Goal: Task Accomplishment & Management: Complete application form

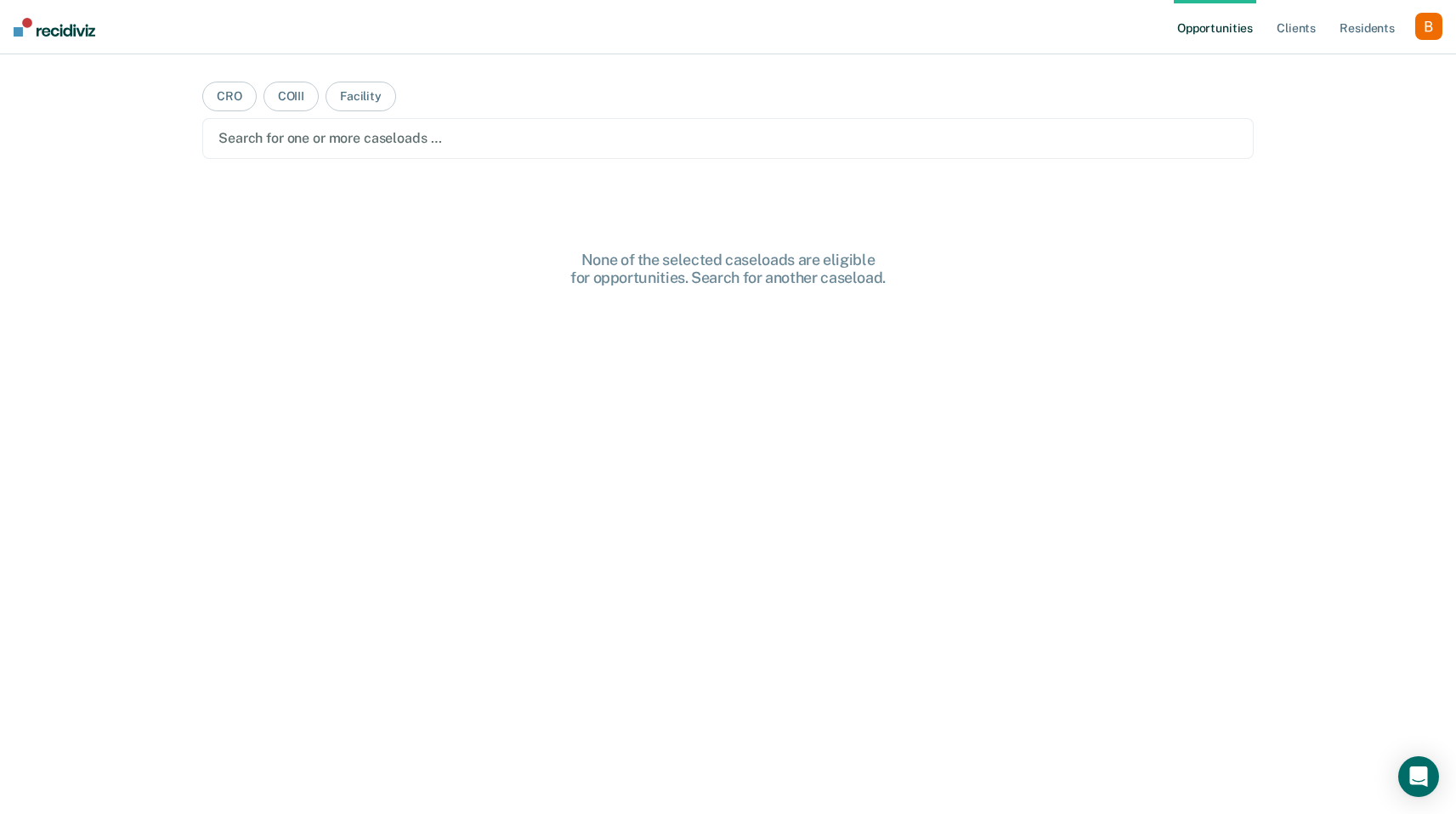
click at [1422, 24] on div "button" at bounding box center [1428, 26] width 28 height 28
click at [1343, 65] on link "Profile" at bounding box center [1360, 68] width 137 height 14
click at [1429, 23] on div "button" at bounding box center [1428, 26] width 28 height 28
click at [1369, 61] on div "Profile How it works Log Out" at bounding box center [1360, 90] width 164 height 83
click at [1358, 72] on link "Profile" at bounding box center [1360, 68] width 137 height 14
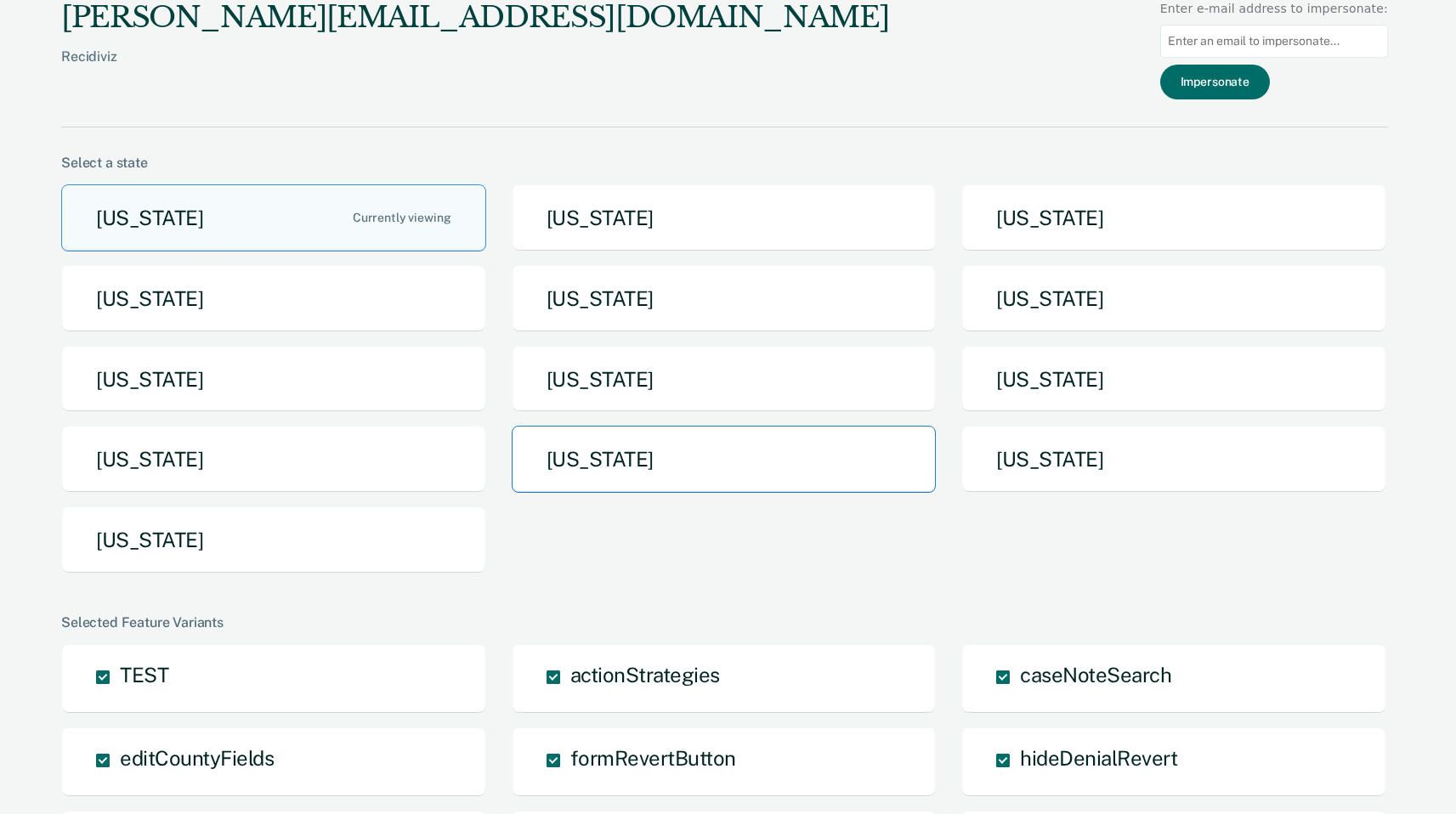
click at [592, 472] on button "[US_STATE]" at bounding box center [724, 459] width 425 height 67
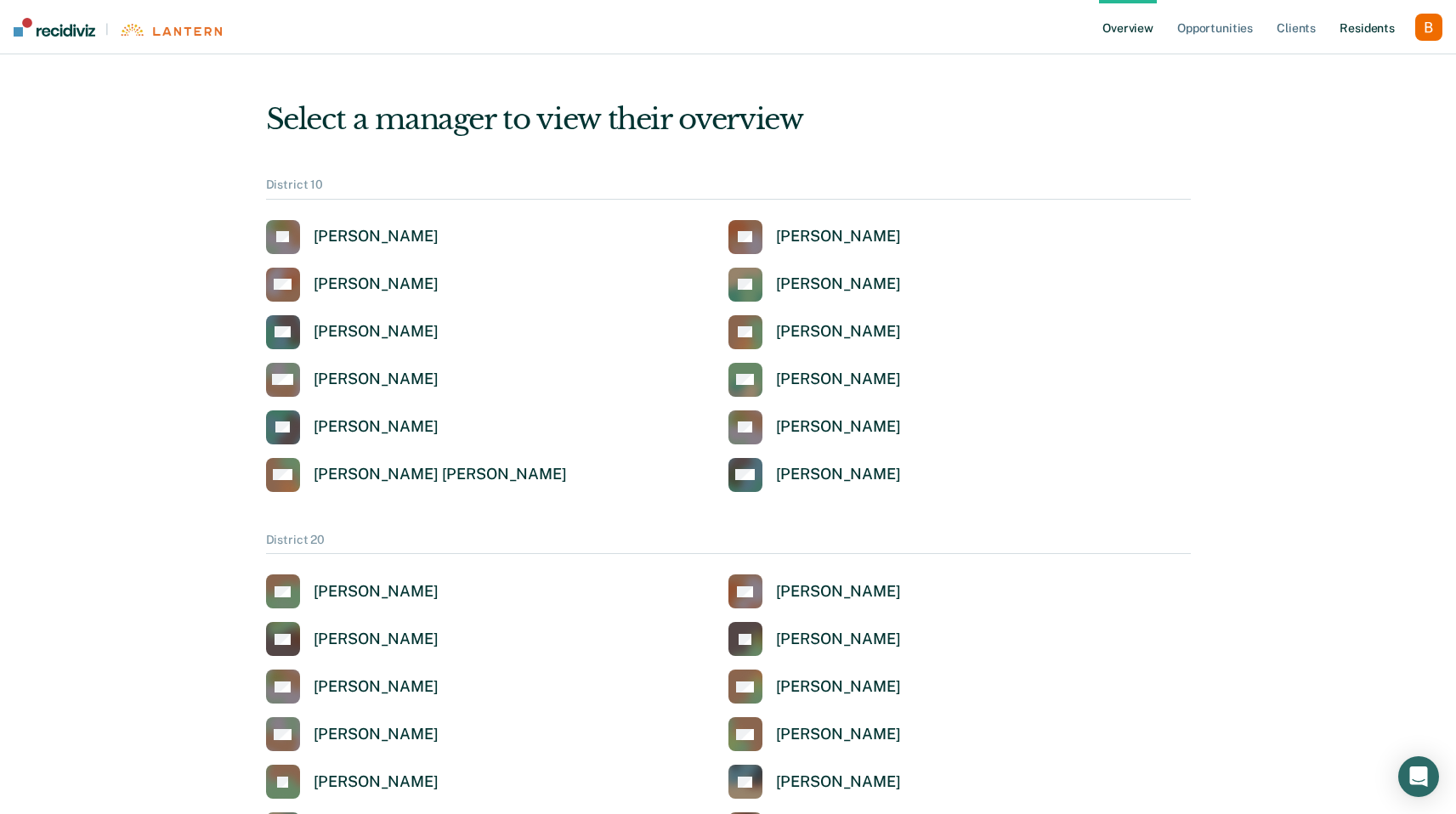
click at [1354, 26] on link "Resident s" at bounding box center [1366, 27] width 62 height 54
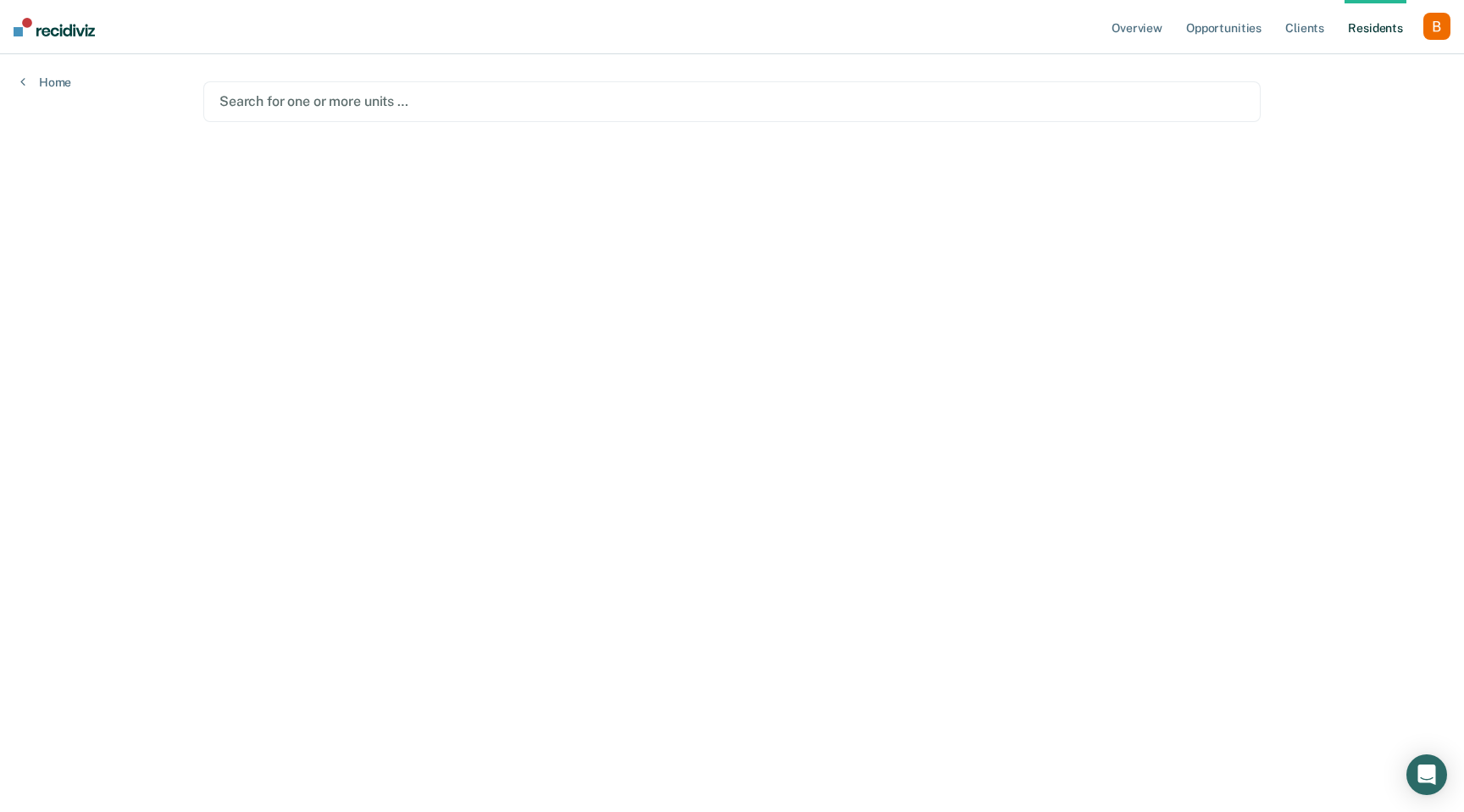
click at [523, 108] on div at bounding box center [732, 101] width 1025 height 20
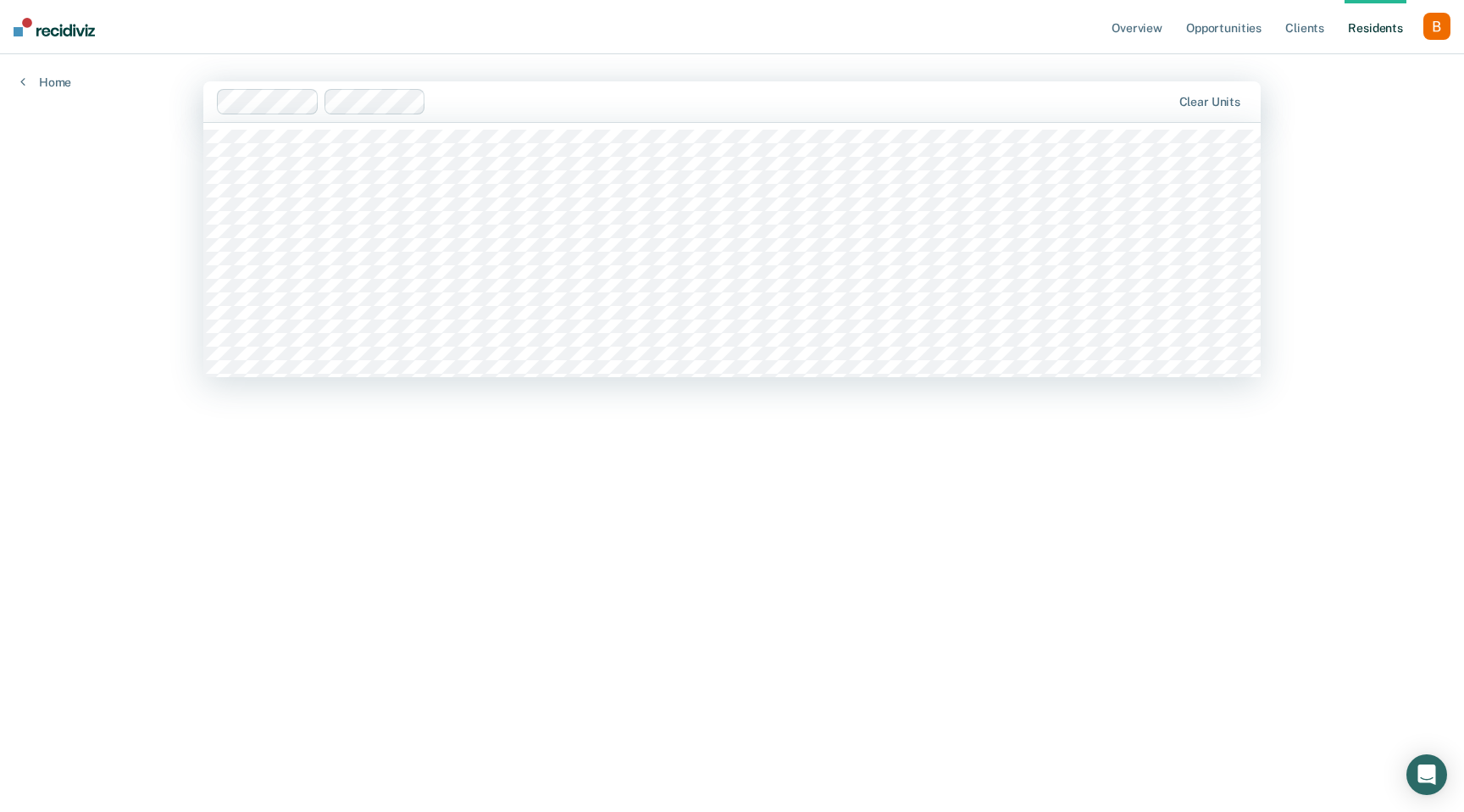
click at [512, 99] on div at bounding box center [802, 101] width 737 height 20
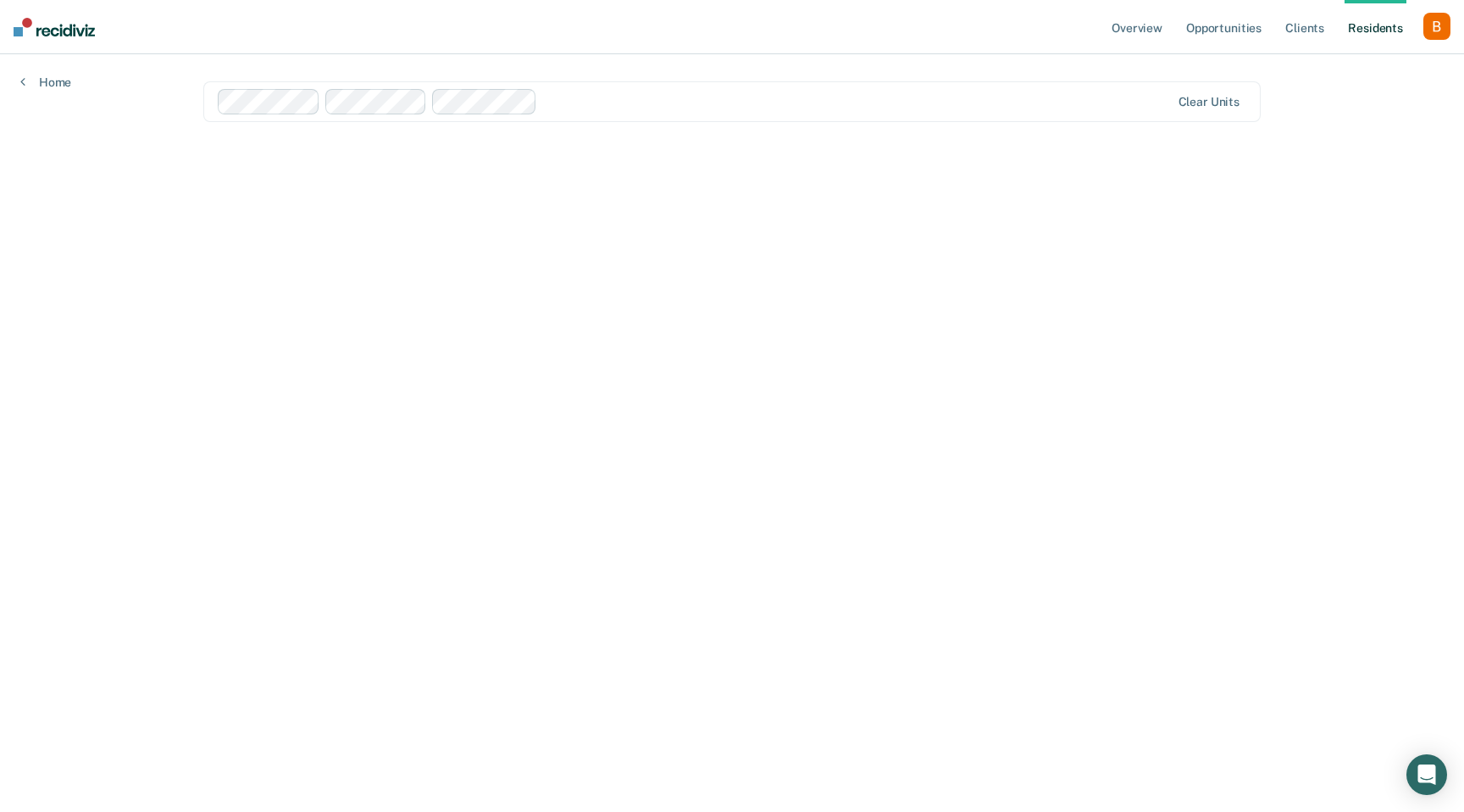
click at [570, 102] on div at bounding box center [856, 101] width 626 height 20
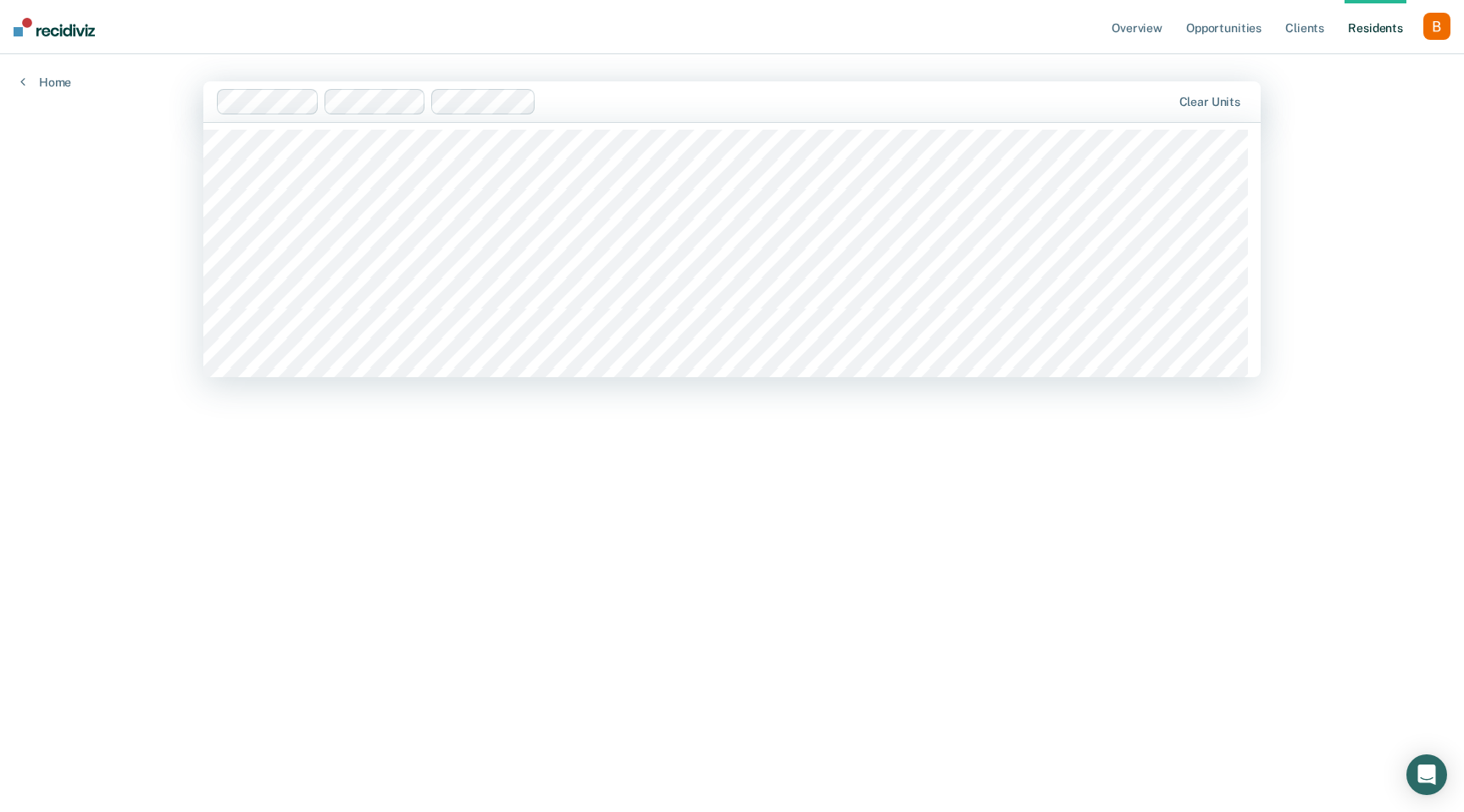
scroll to position [387, 0]
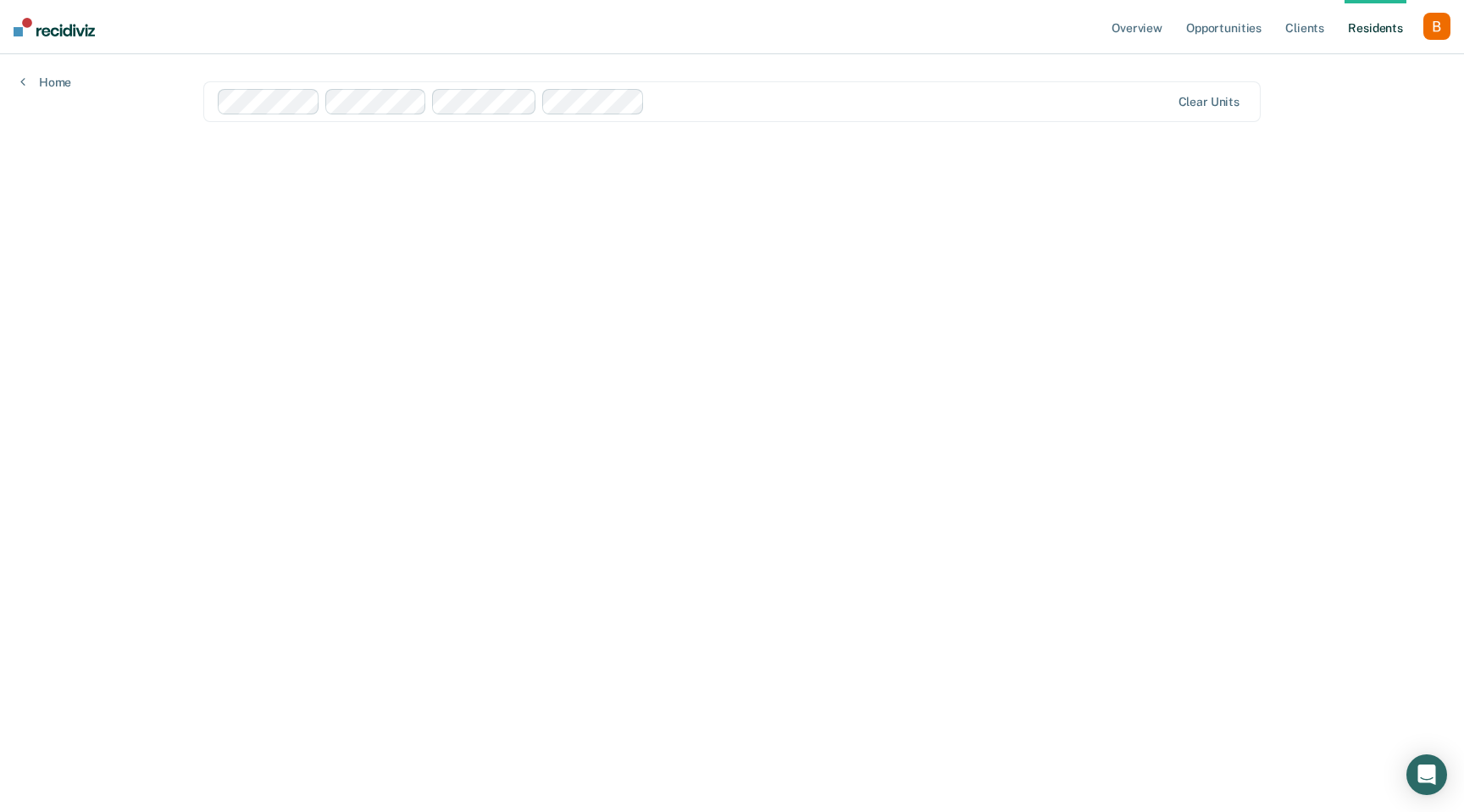
click at [728, 107] on div at bounding box center [909, 101] width 518 height 20
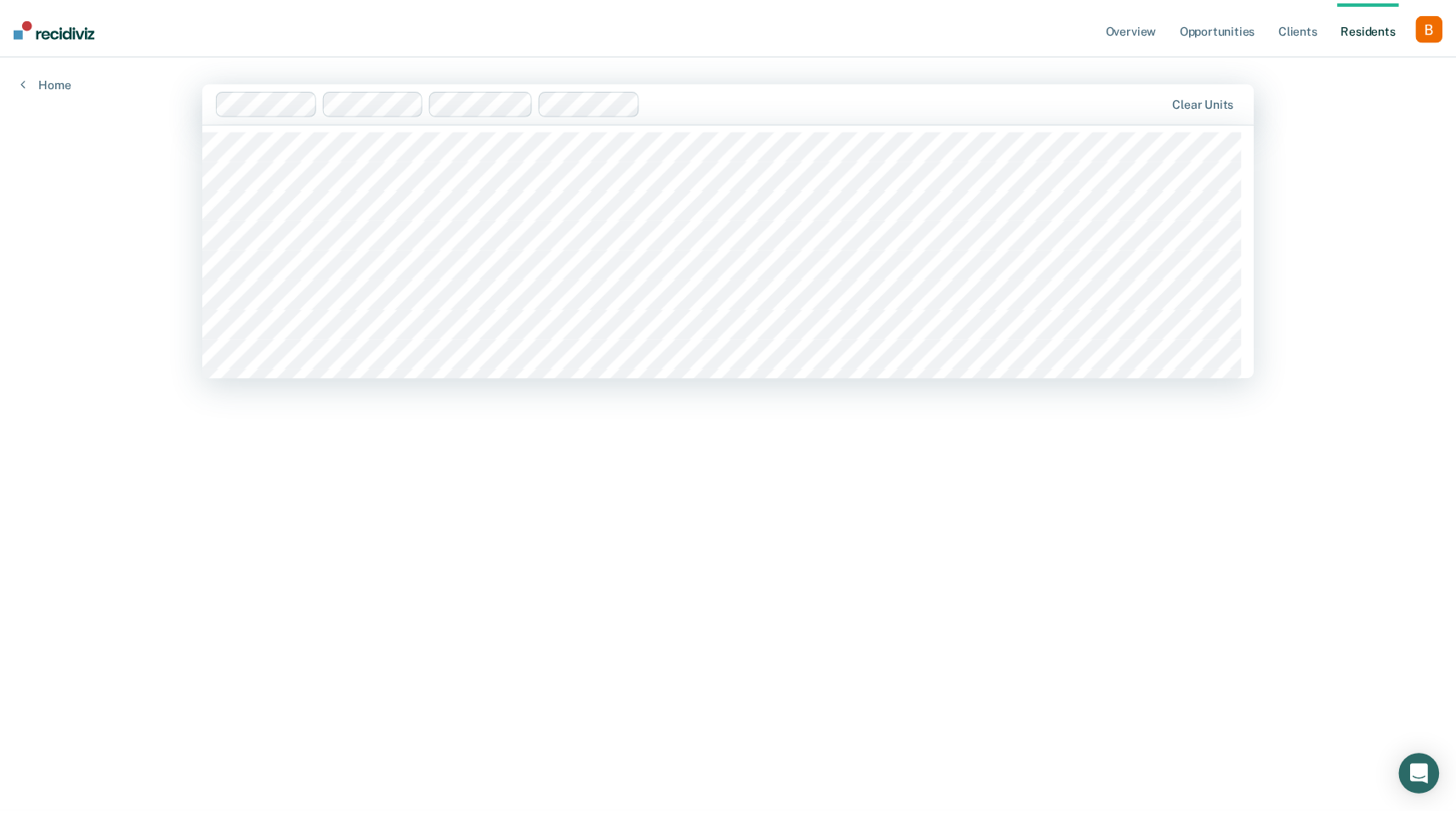
scroll to position [238, 0]
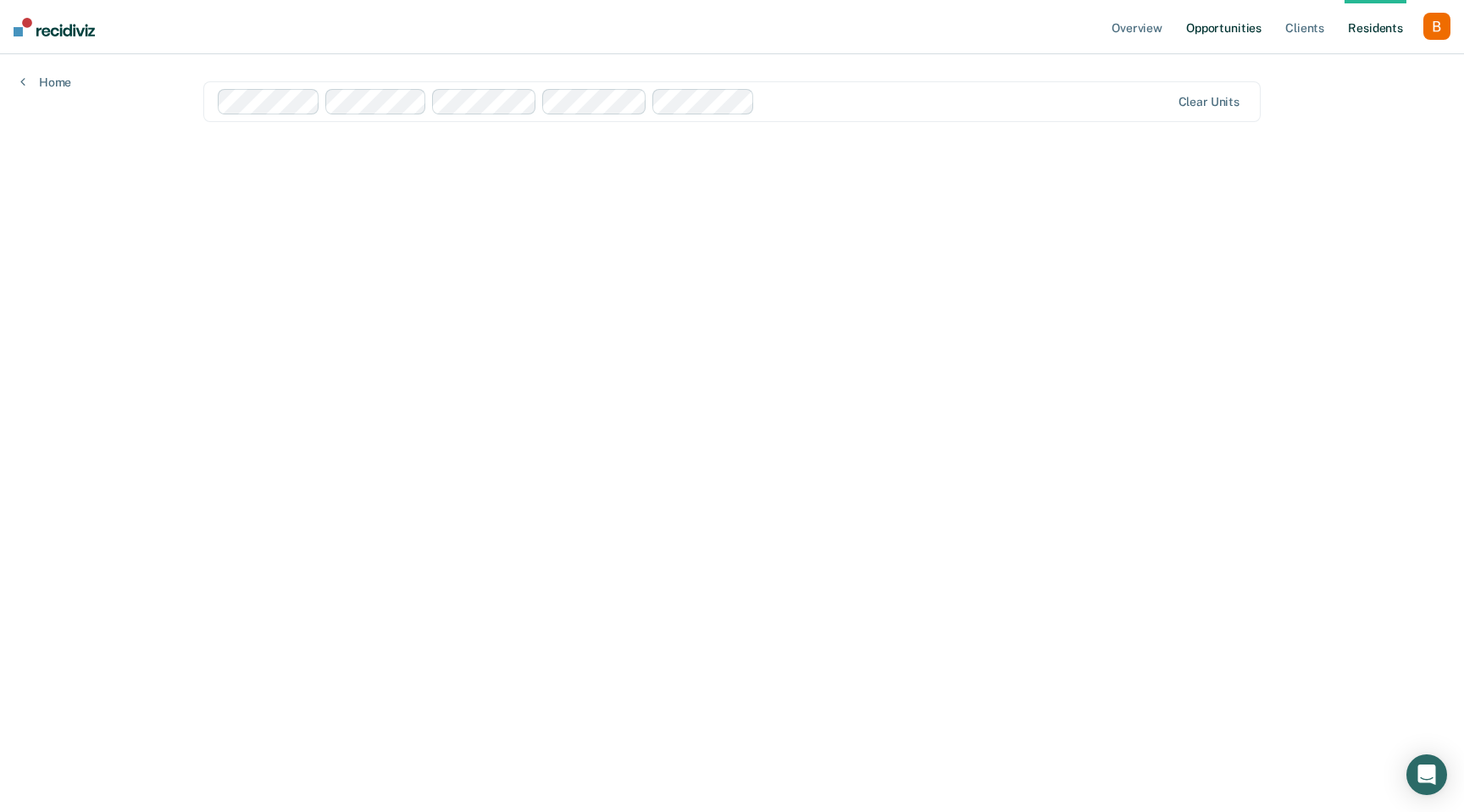
click at [1218, 18] on link "Opportunities" at bounding box center [1224, 26] width 82 height 54
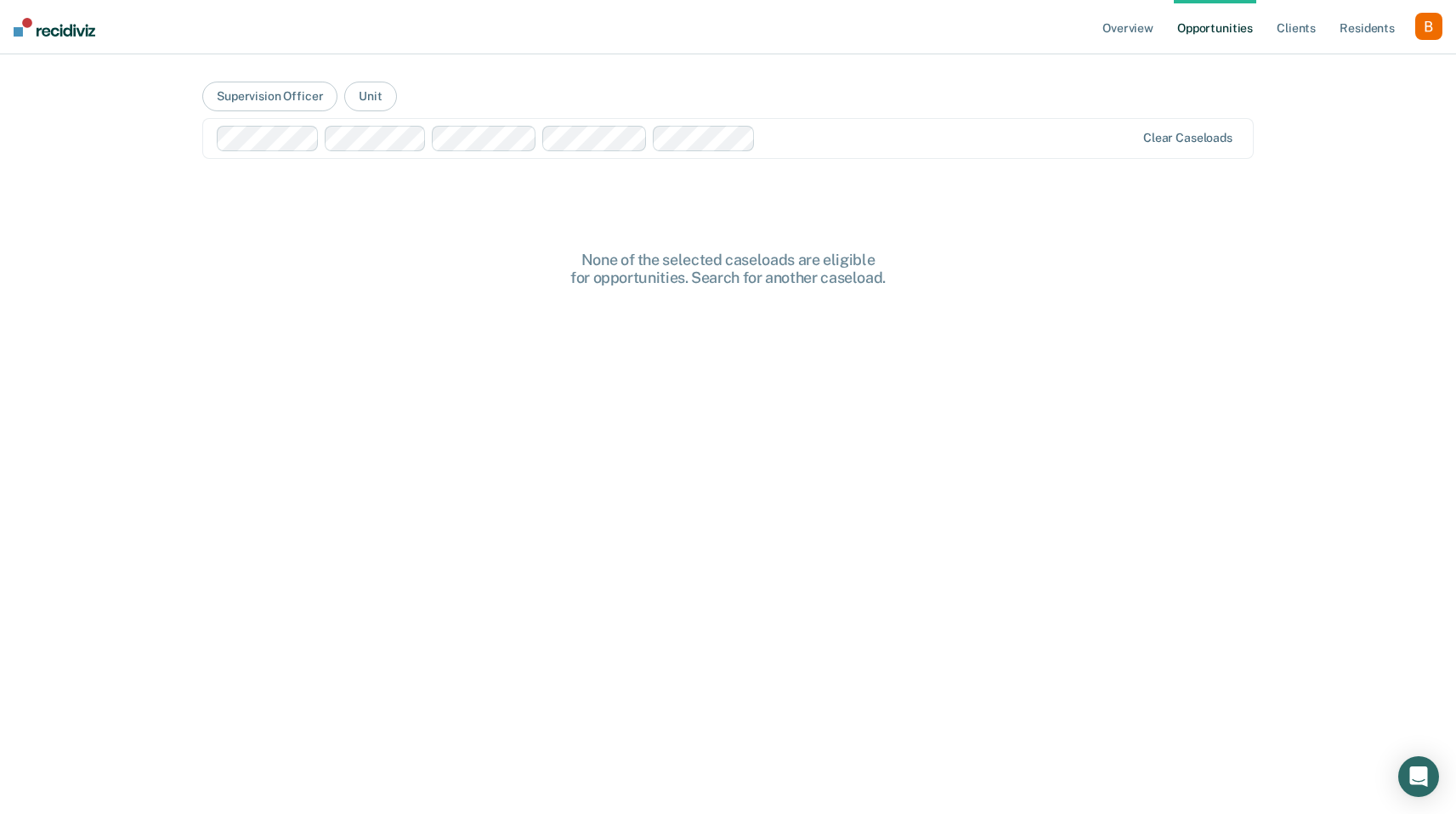
click at [1205, 42] on link "Opportunities" at bounding box center [1214, 27] width 83 height 54
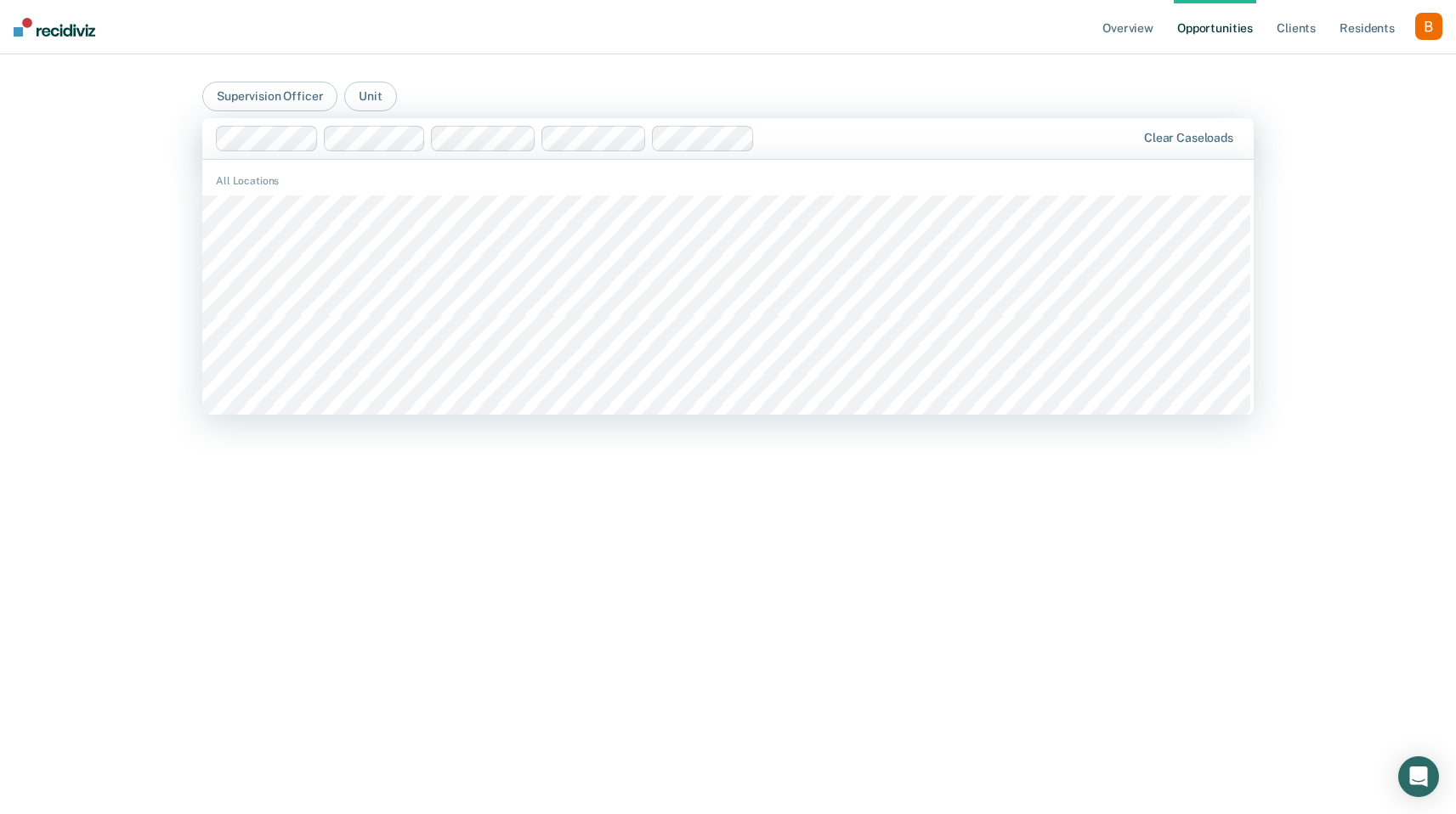
click at [972, 133] on div at bounding box center [948, 138] width 374 height 20
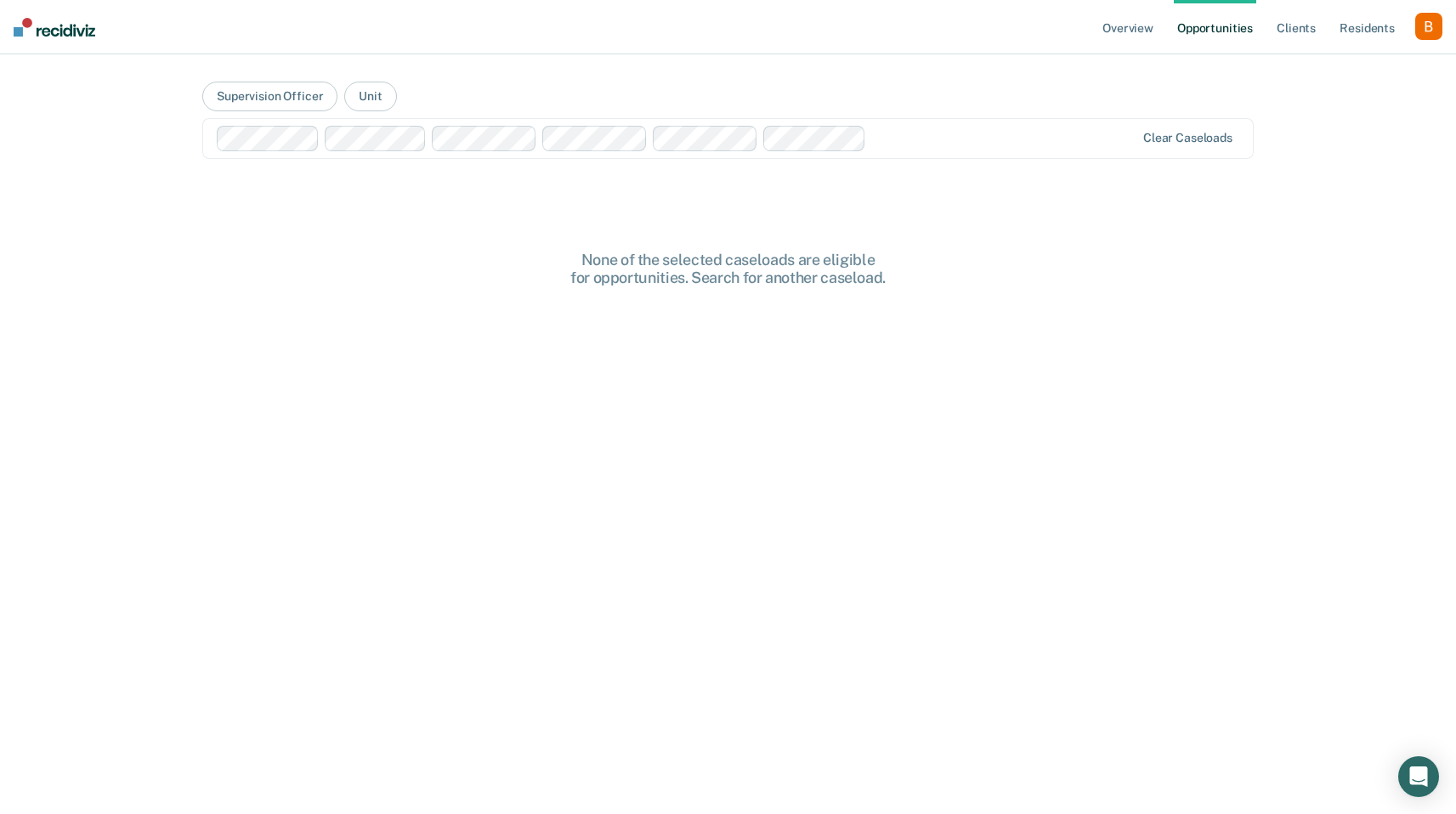
click at [1014, 154] on div "Clear caseloads" at bounding box center [727, 138] width 1051 height 41
click at [971, 144] on div at bounding box center [1003, 138] width 262 height 20
click at [1129, 35] on link "Overview" at bounding box center [1128, 27] width 58 height 54
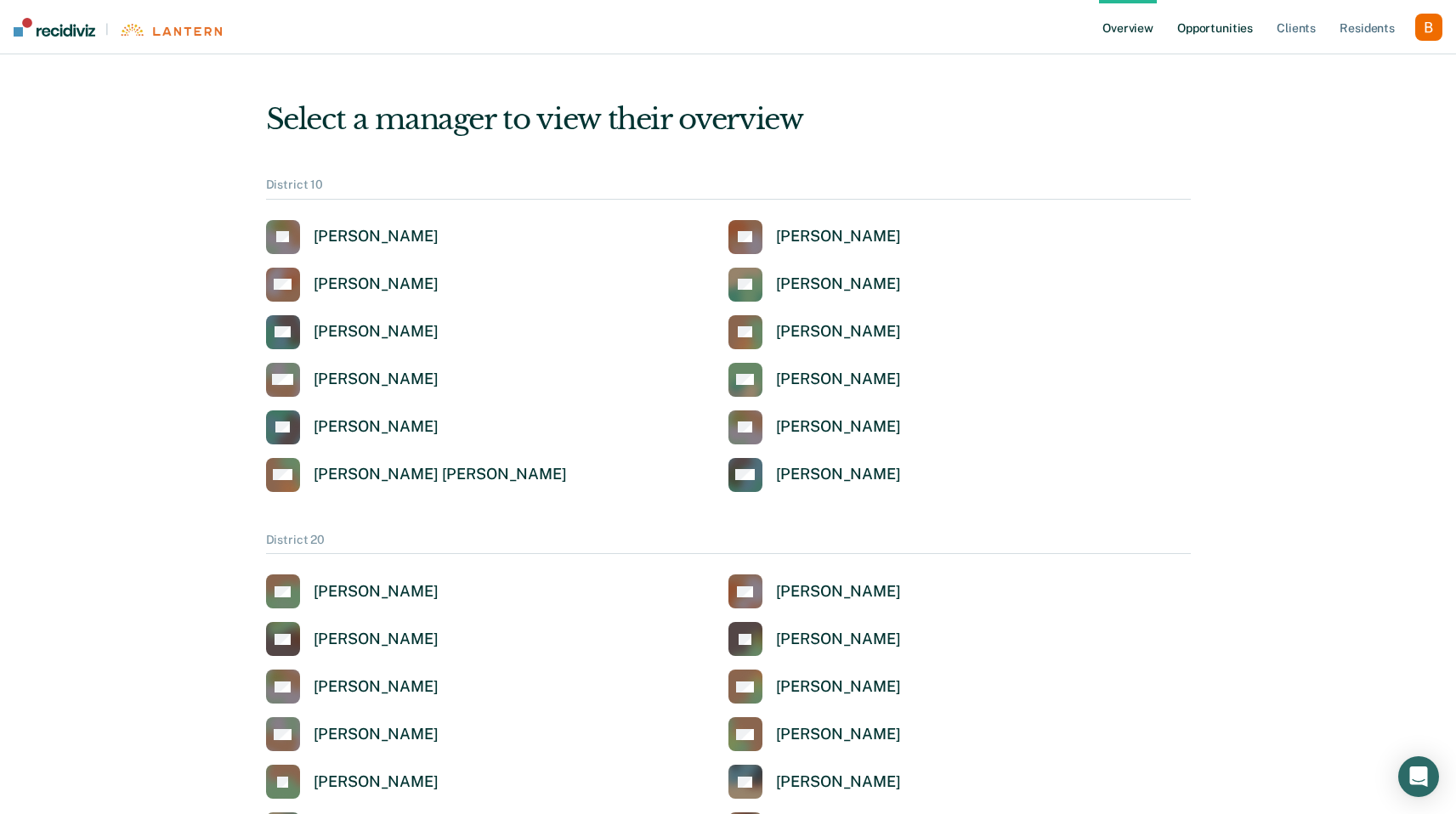
click at [1194, 24] on link "Opportunities" at bounding box center [1214, 27] width 83 height 54
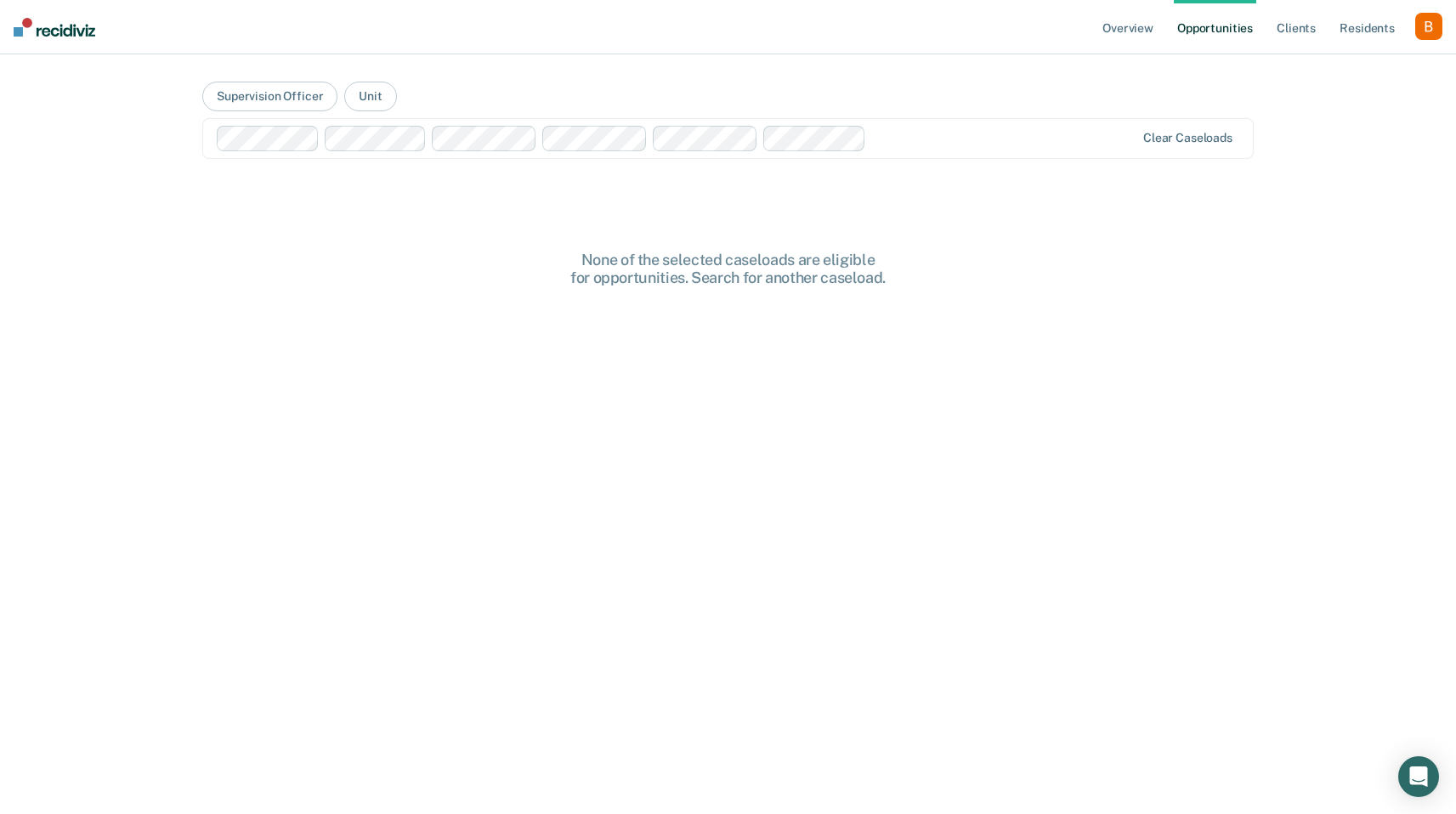
click at [982, 122] on div "Clear caseloads" at bounding box center [727, 138] width 1051 height 41
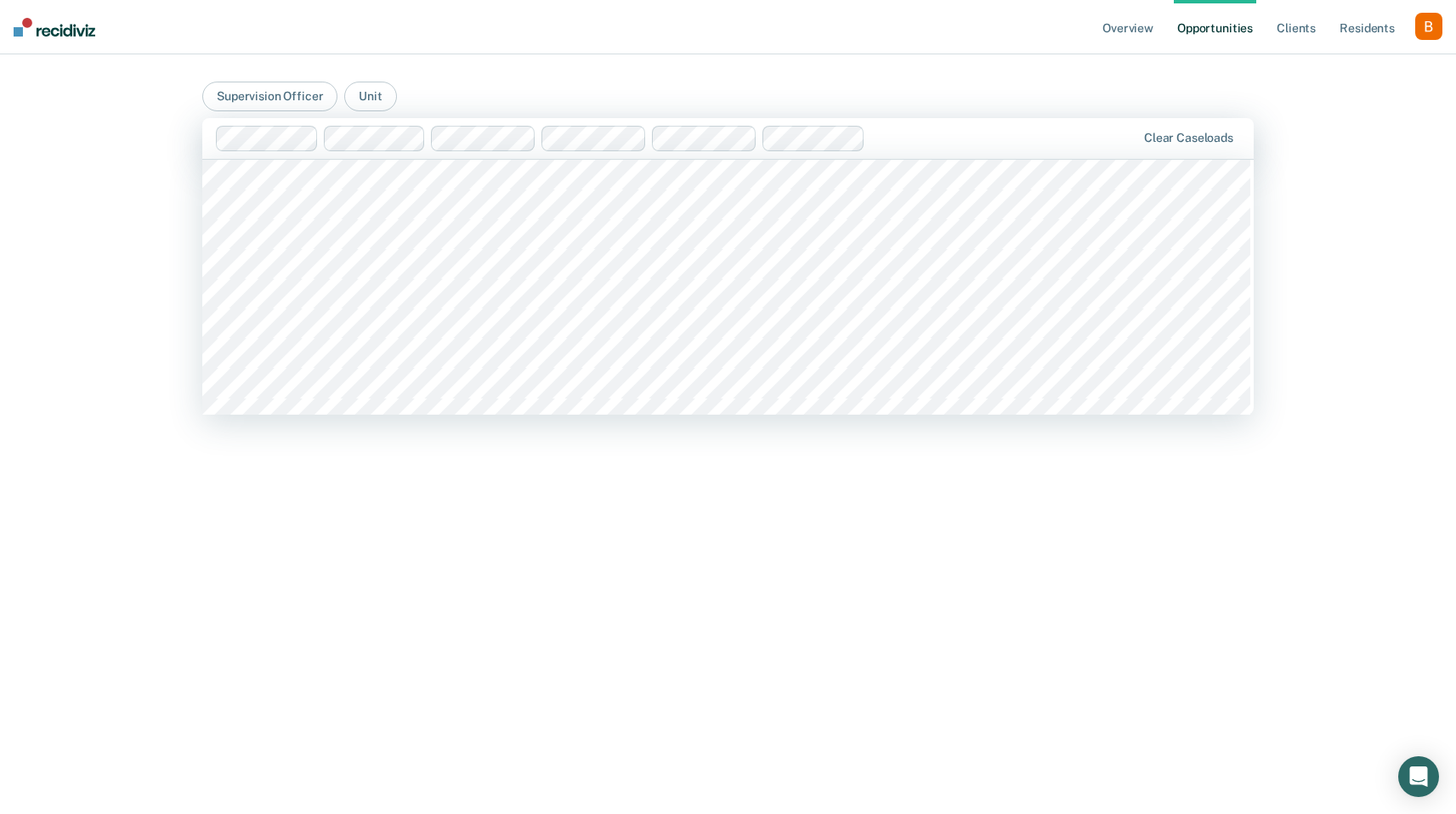
scroll to position [10143, 0]
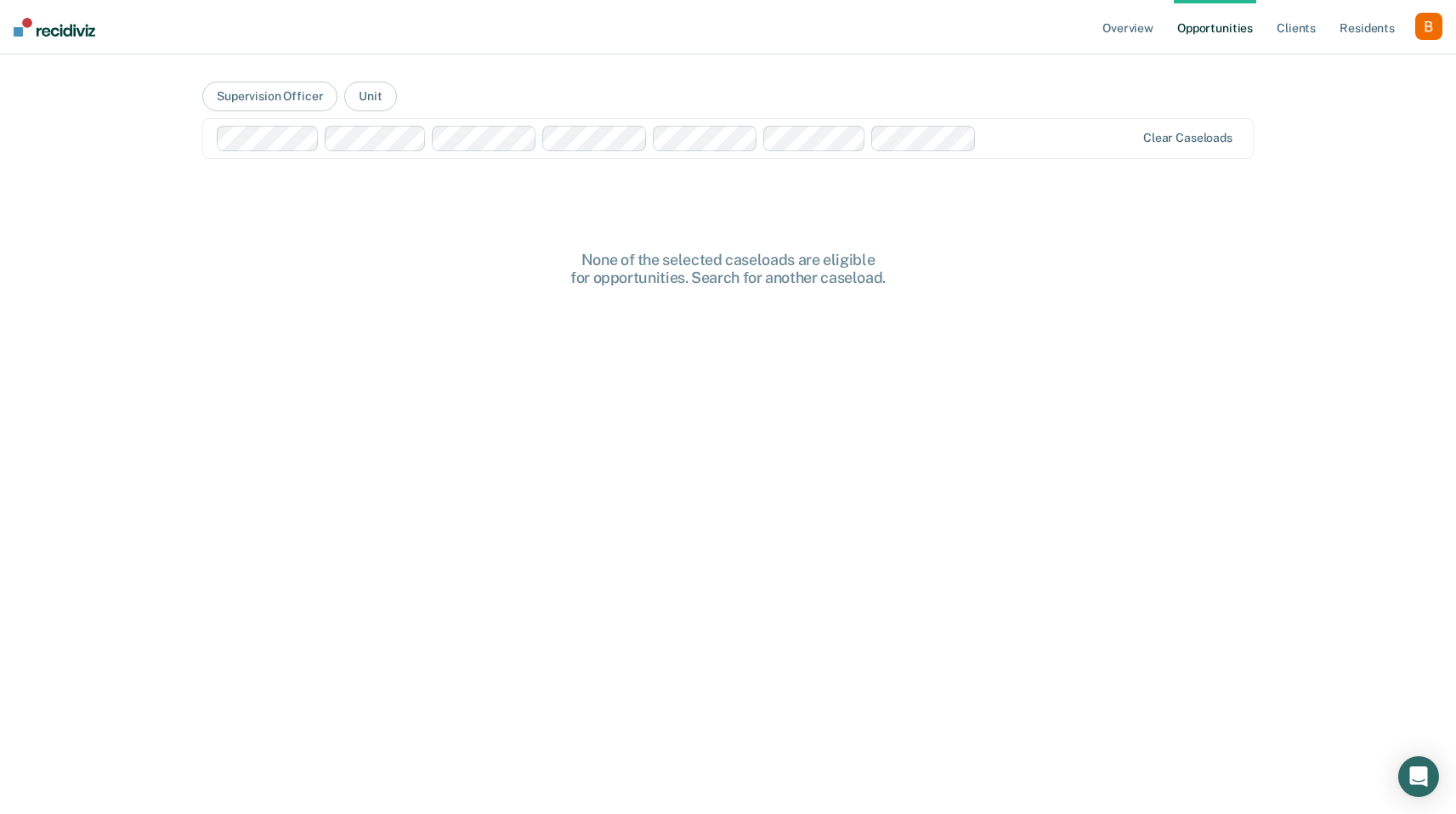
click at [1009, 140] on div at bounding box center [1058, 138] width 151 height 20
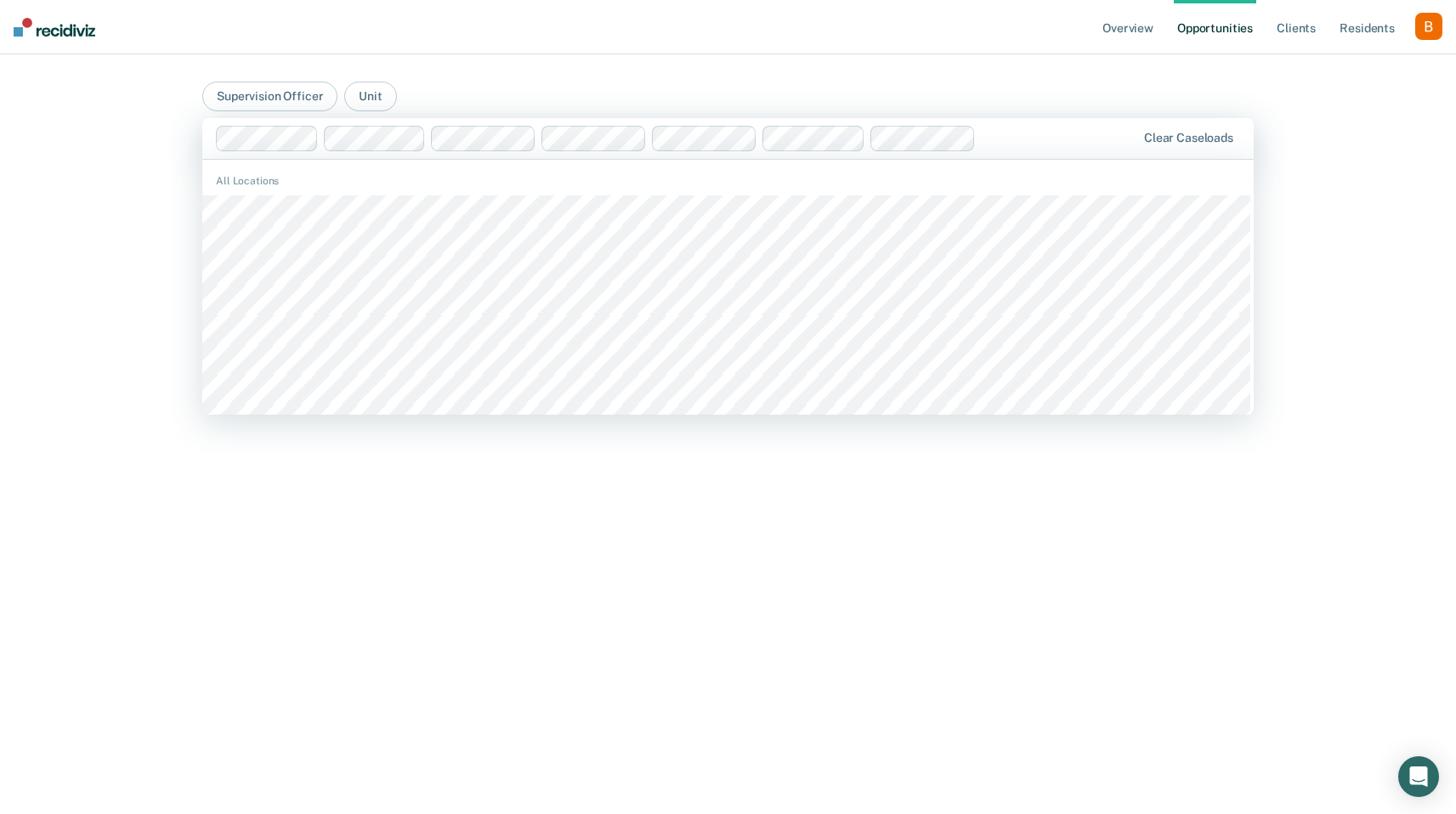
click at [1032, 136] on div at bounding box center [1058, 138] width 153 height 20
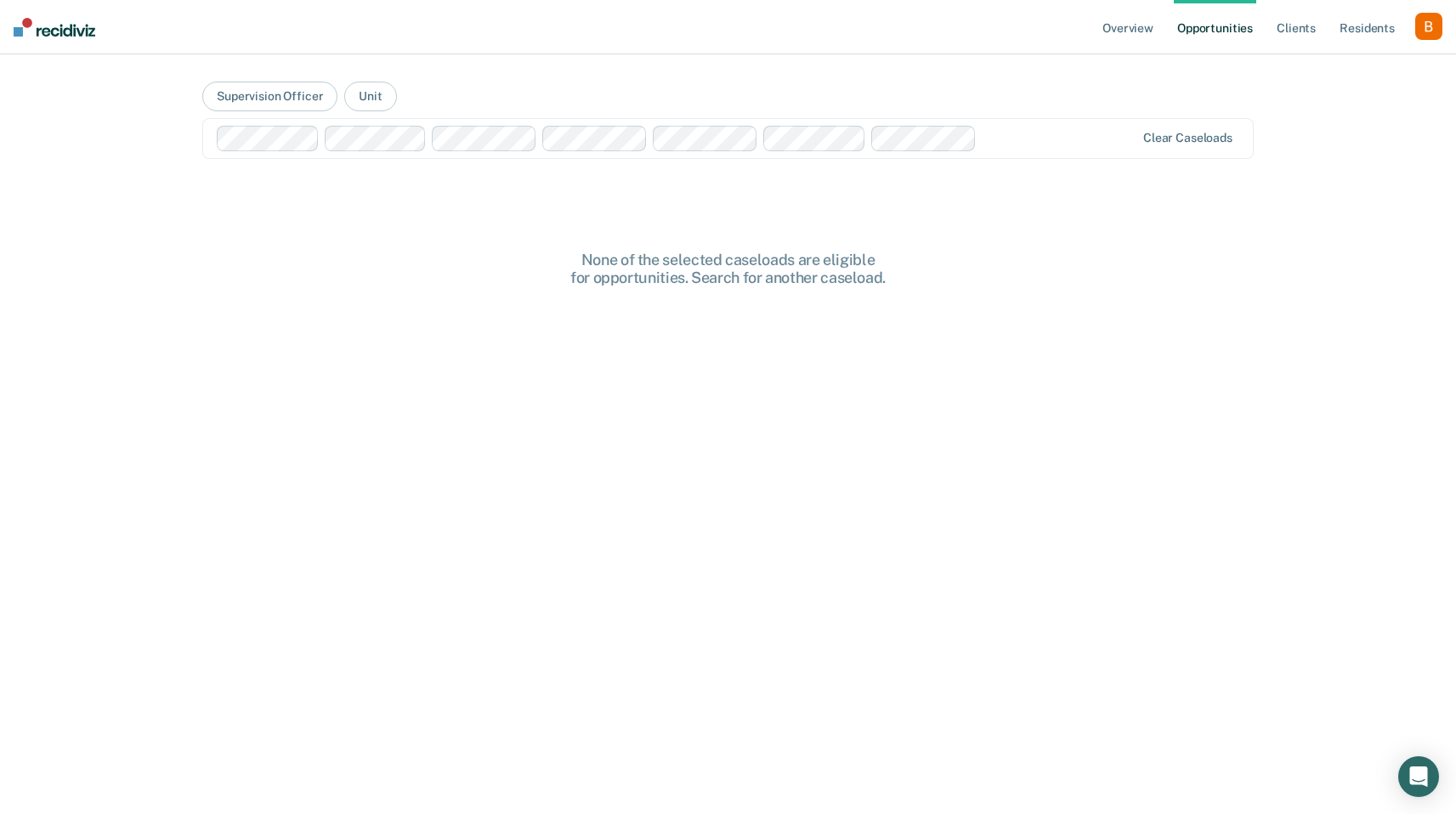
click at [1110, 145] on div at bounding box center [1058, 138] width 151 height 20
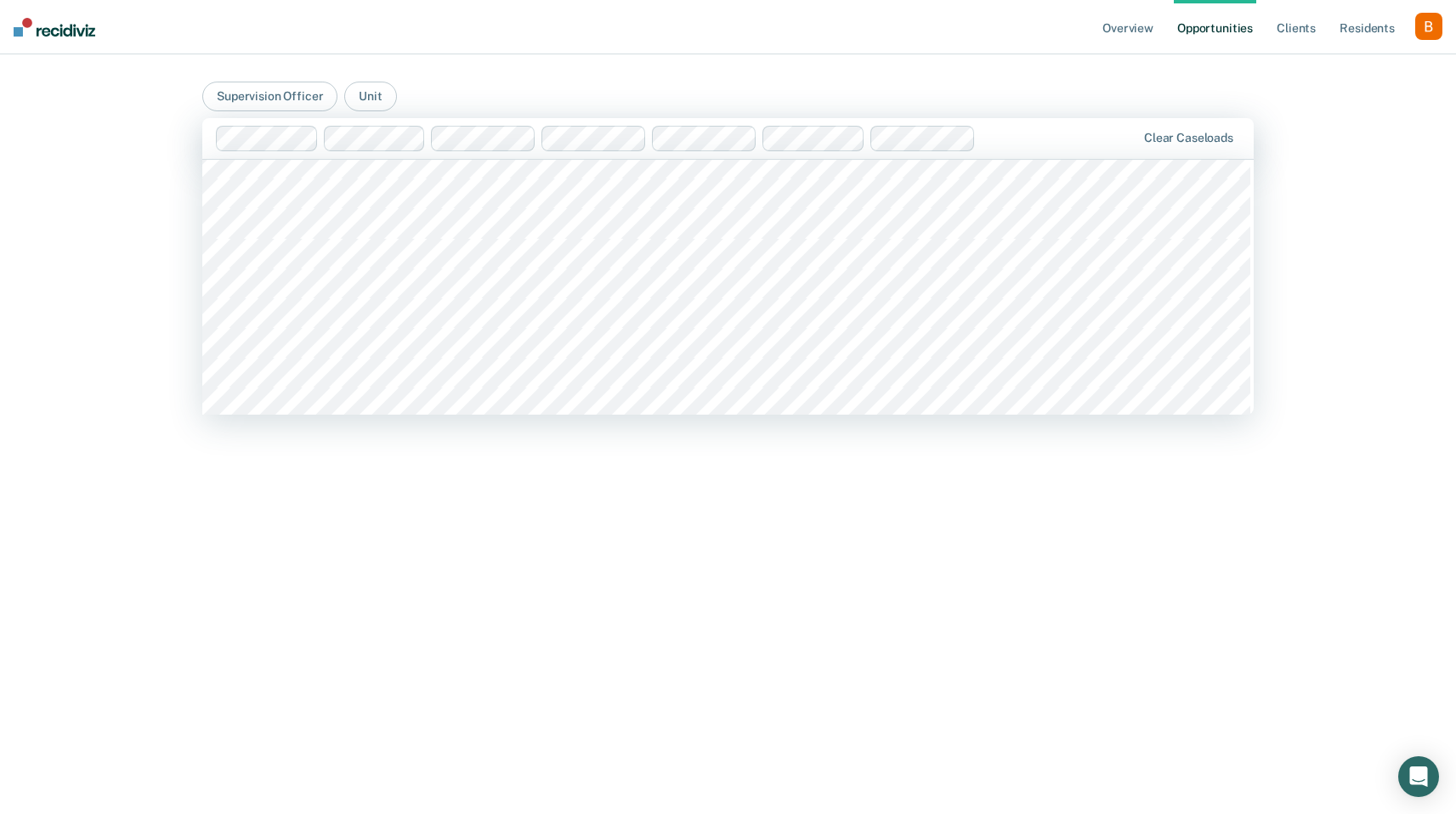
scroll to position [14755, 0]
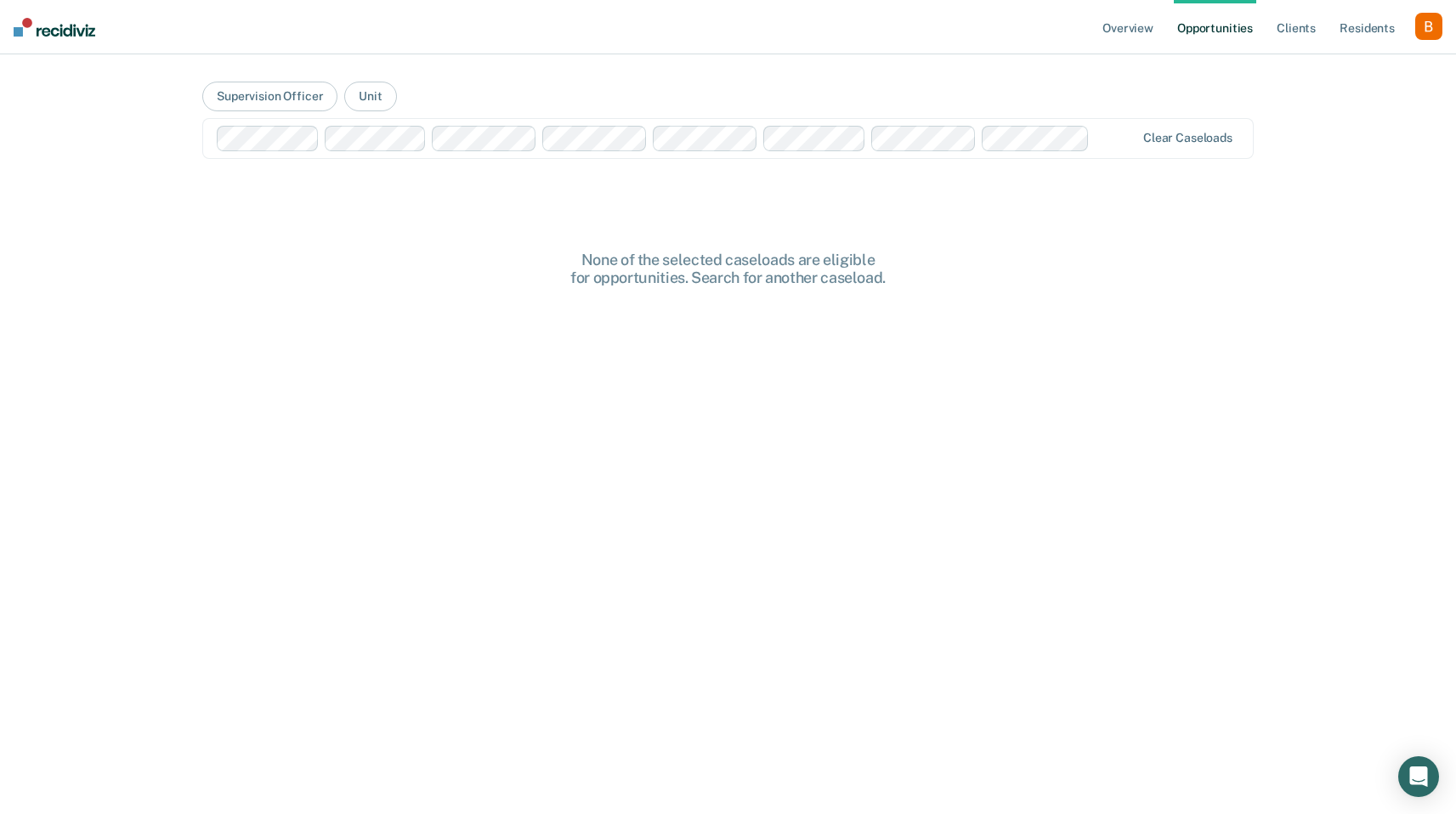
click at [1422, 15] on div "button" at bounding box center [1428, 26] width 28 height 28
click at [1375, 72] on link "Profile" at bounding box center [1360, 68] width 137 height 14
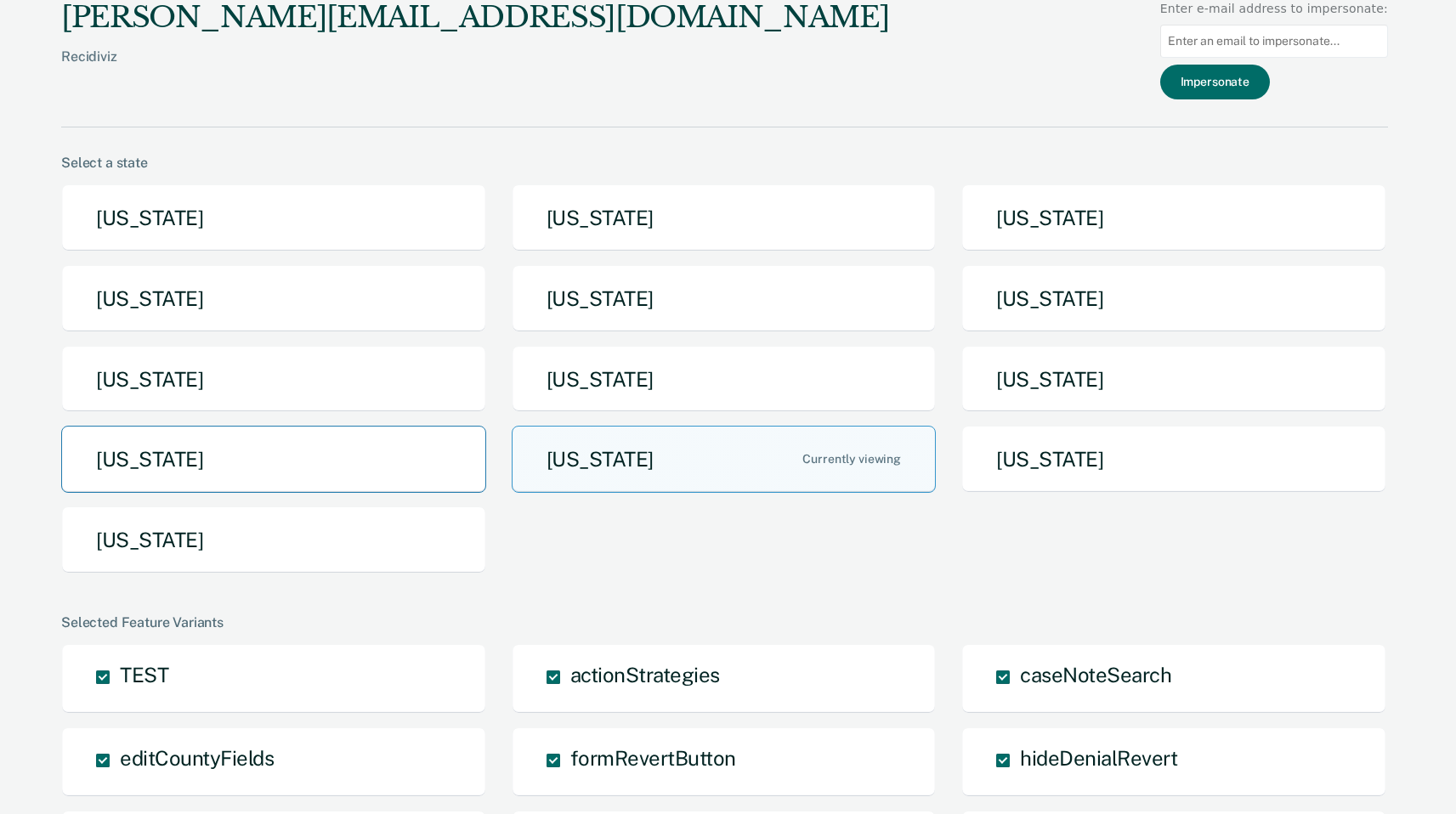
click at [369, 436] on button "[US_STATE]" at bounding box center [273, 459] width 425 height 67
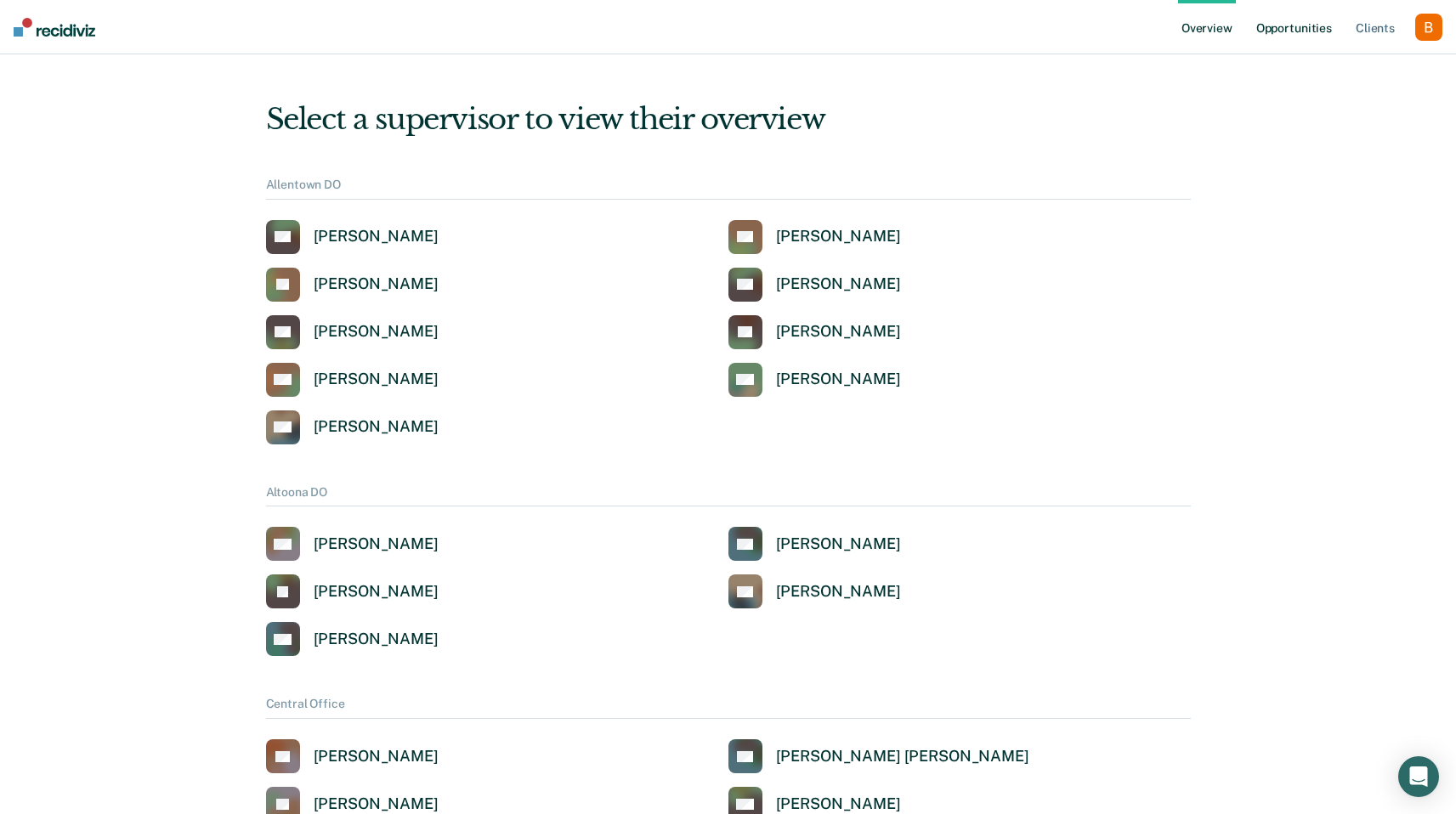
click at [1296, 28] on link "Opportunities" at bounding box center [1294, 27] width 83 height 54
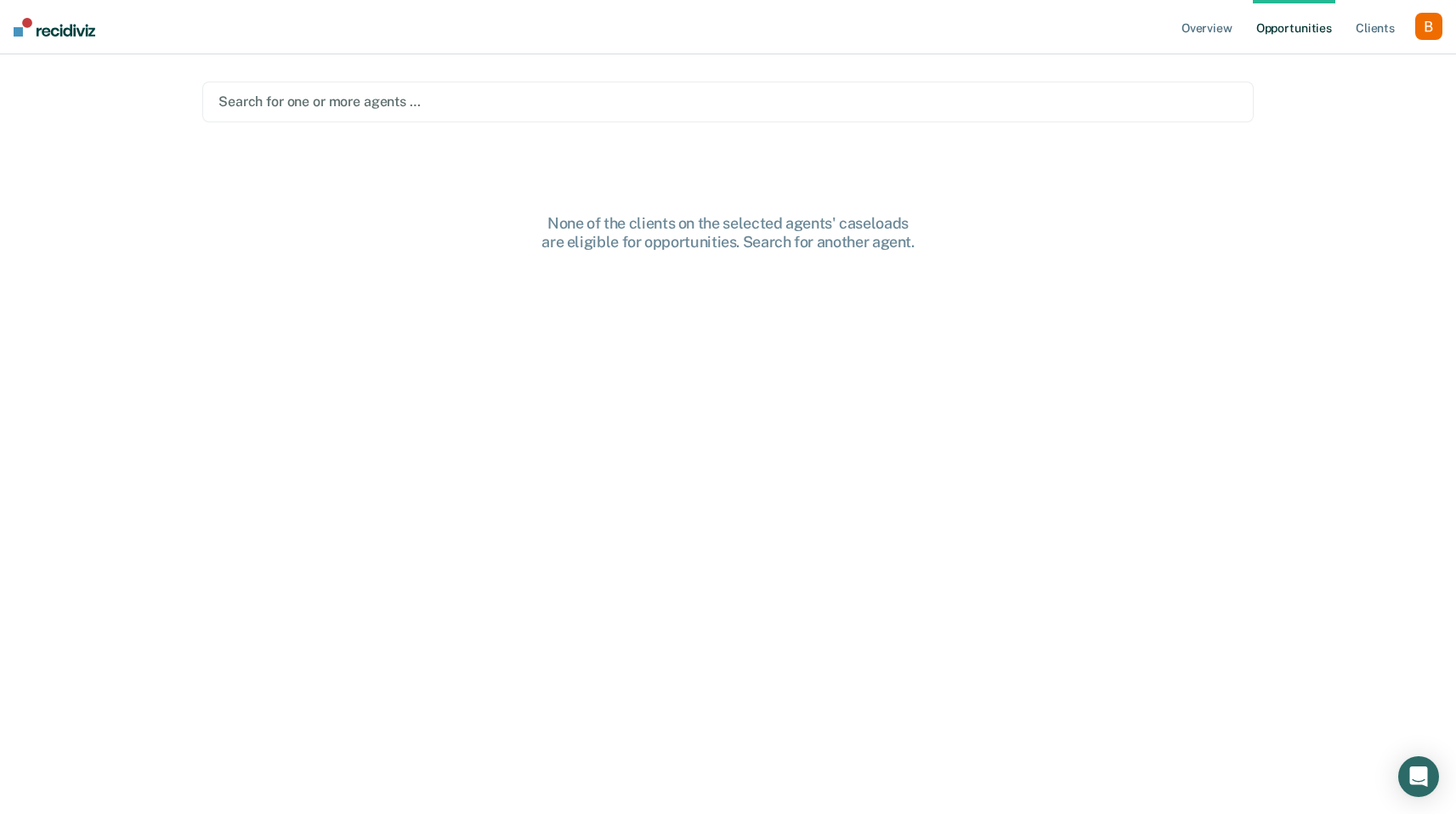
click at [498, 89] on div "Search for one or more agents …" at bounding box center [727, 102] width 1051 height 41
click at [821, 109] on div at bounding box center [749, 102] width 805 height 20
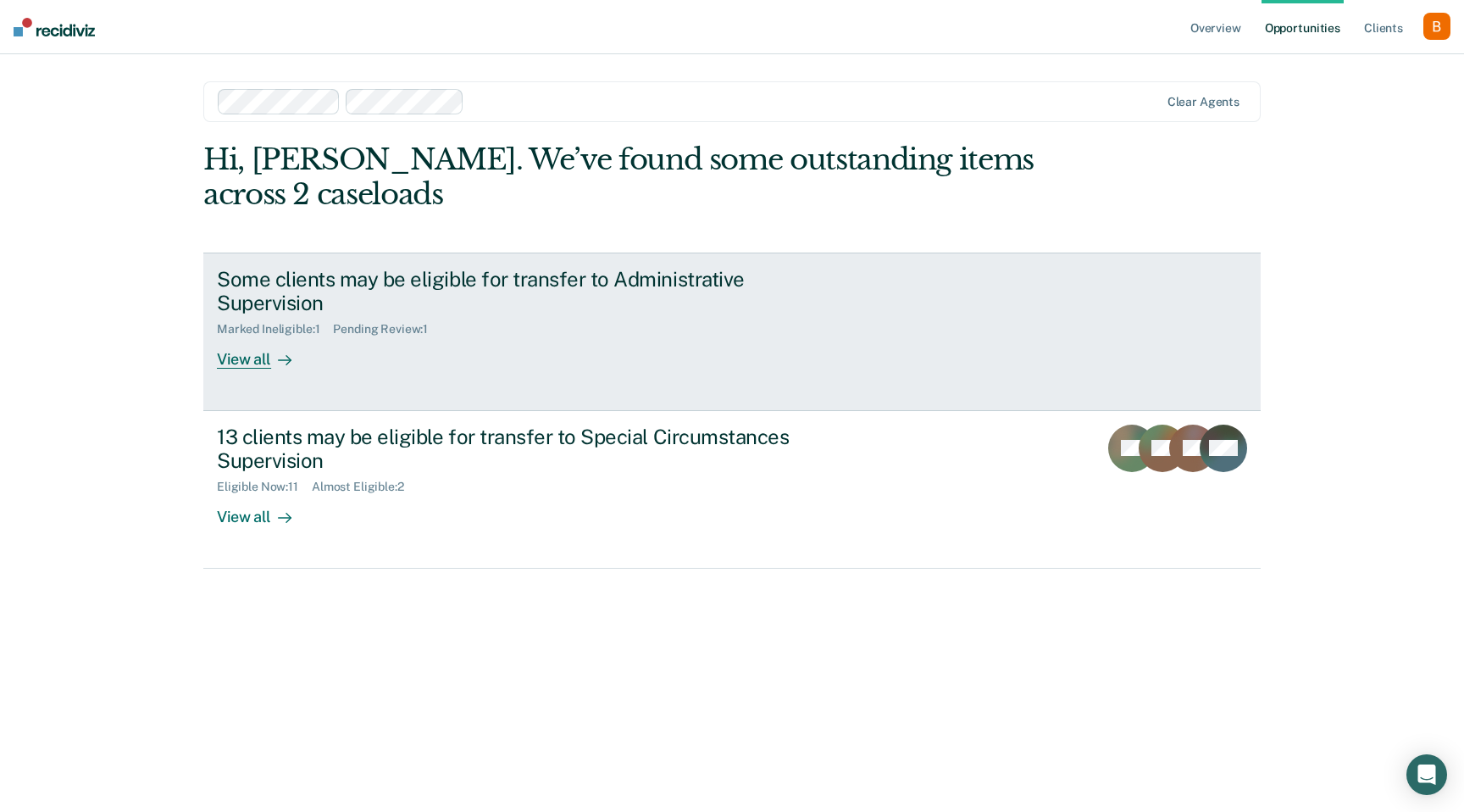
click at [360, 278] on div "Some clients may be eligible for transfer to Administrative Supervision" at bounding box center [514, 291] width 595 height 49
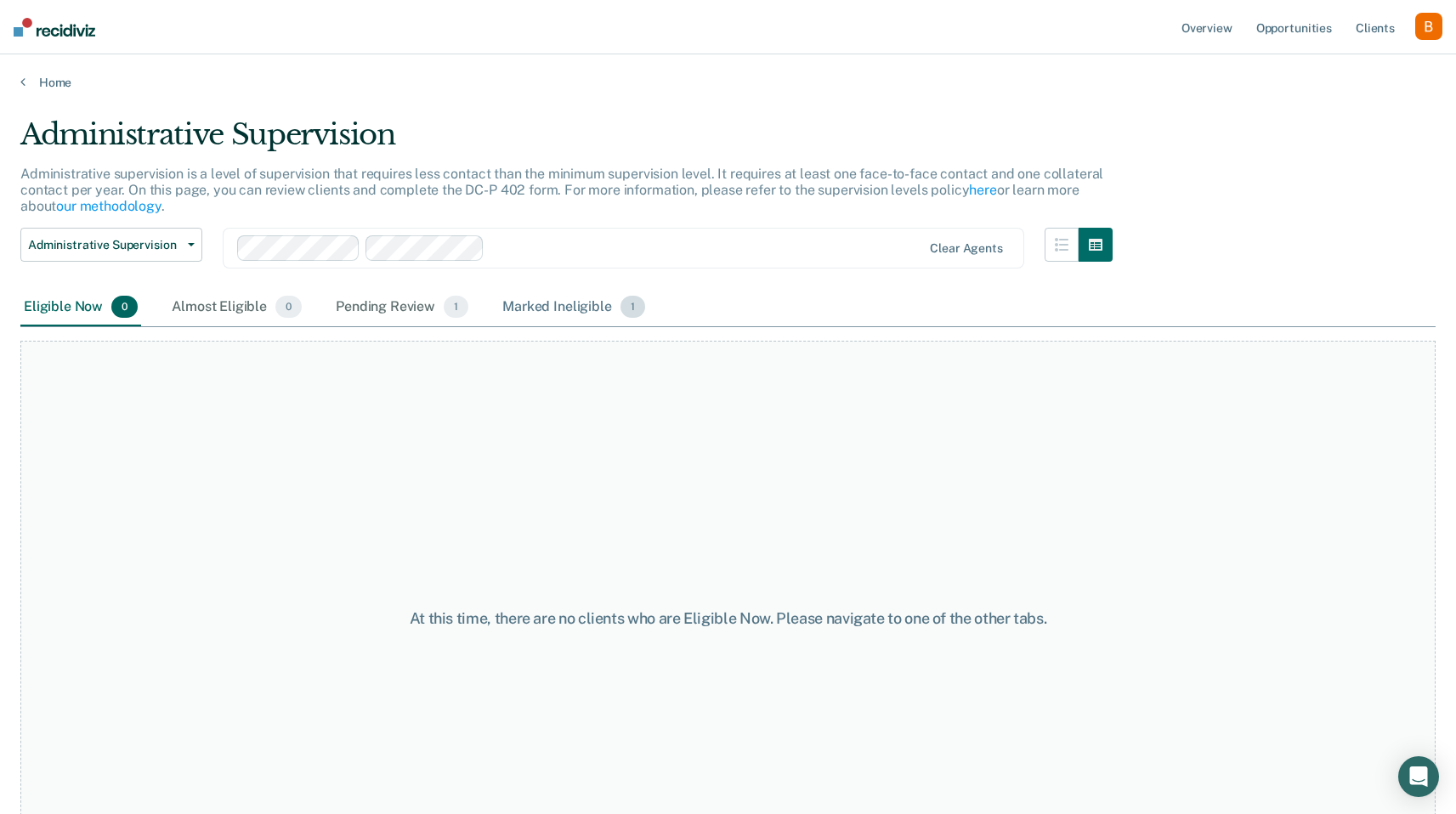
click at [540, 304] on div "Marked Ineligible 1" at bounding box center [574, 306] width 150 height 37
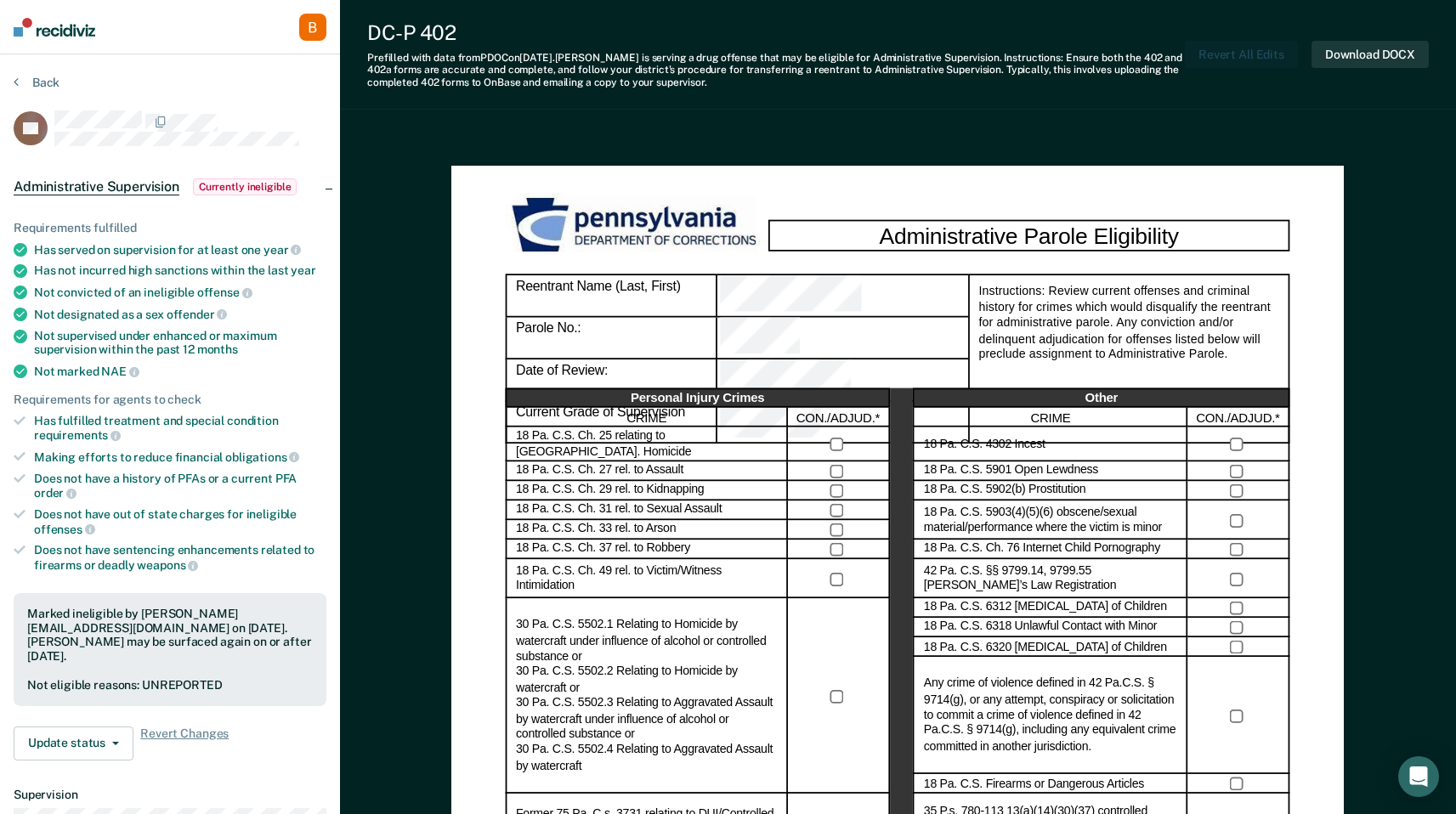
scroll to position [797, 0]
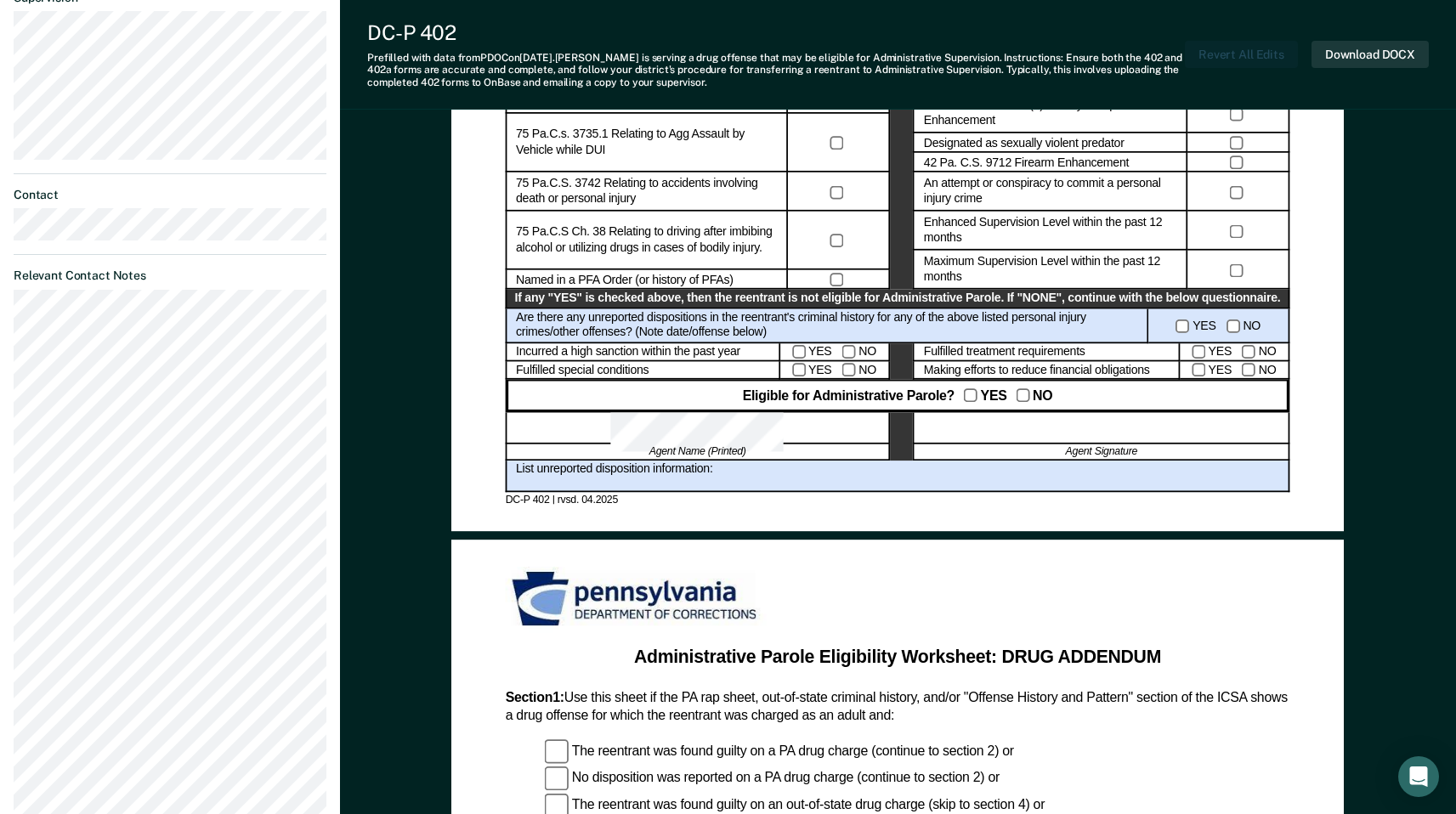
drag, startPoint x: 1467, startPoint y: 250, endPoint x: 1467, endPoint y: 343, distance: 93.0
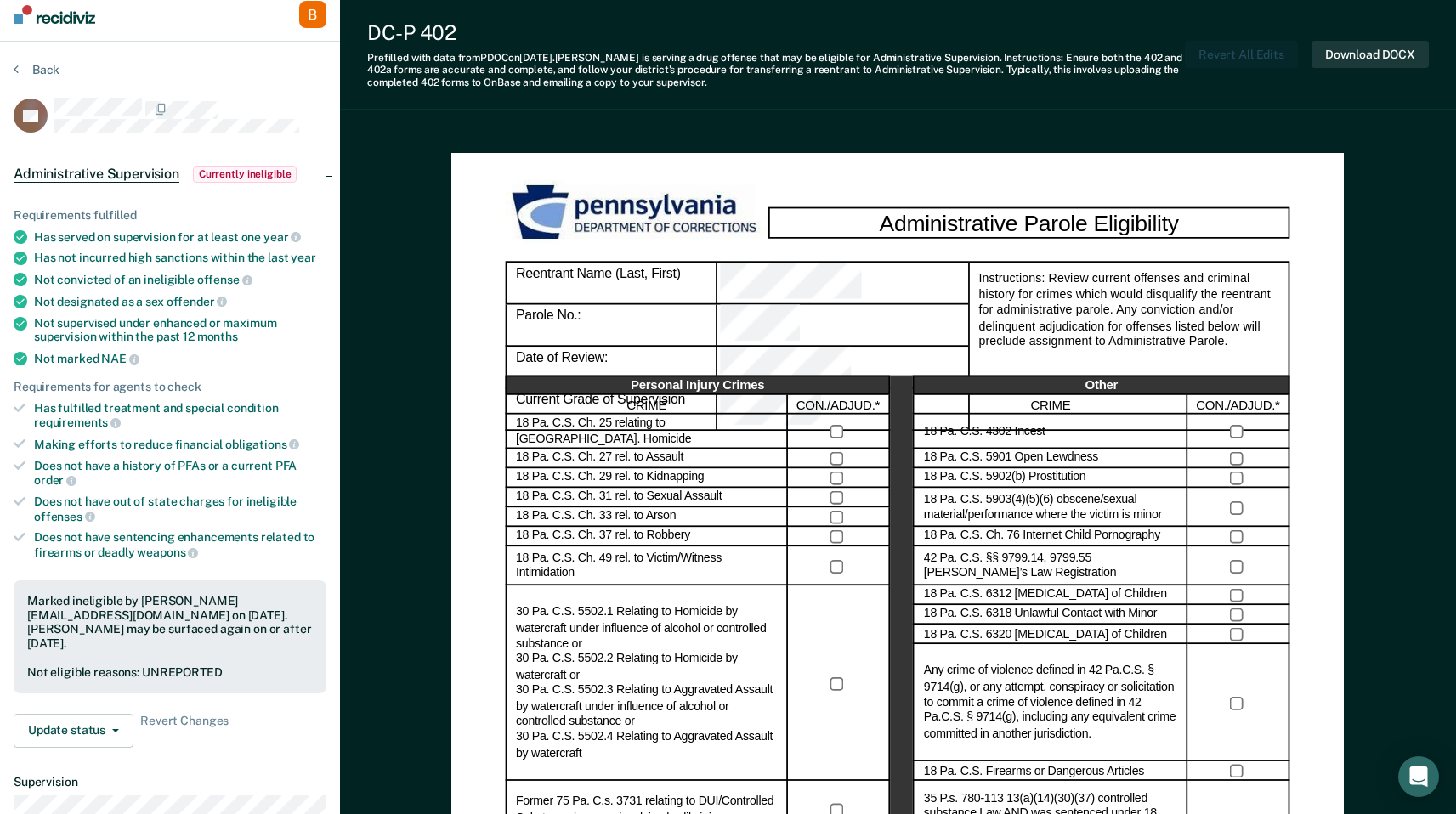
scroll to position [0, 0]
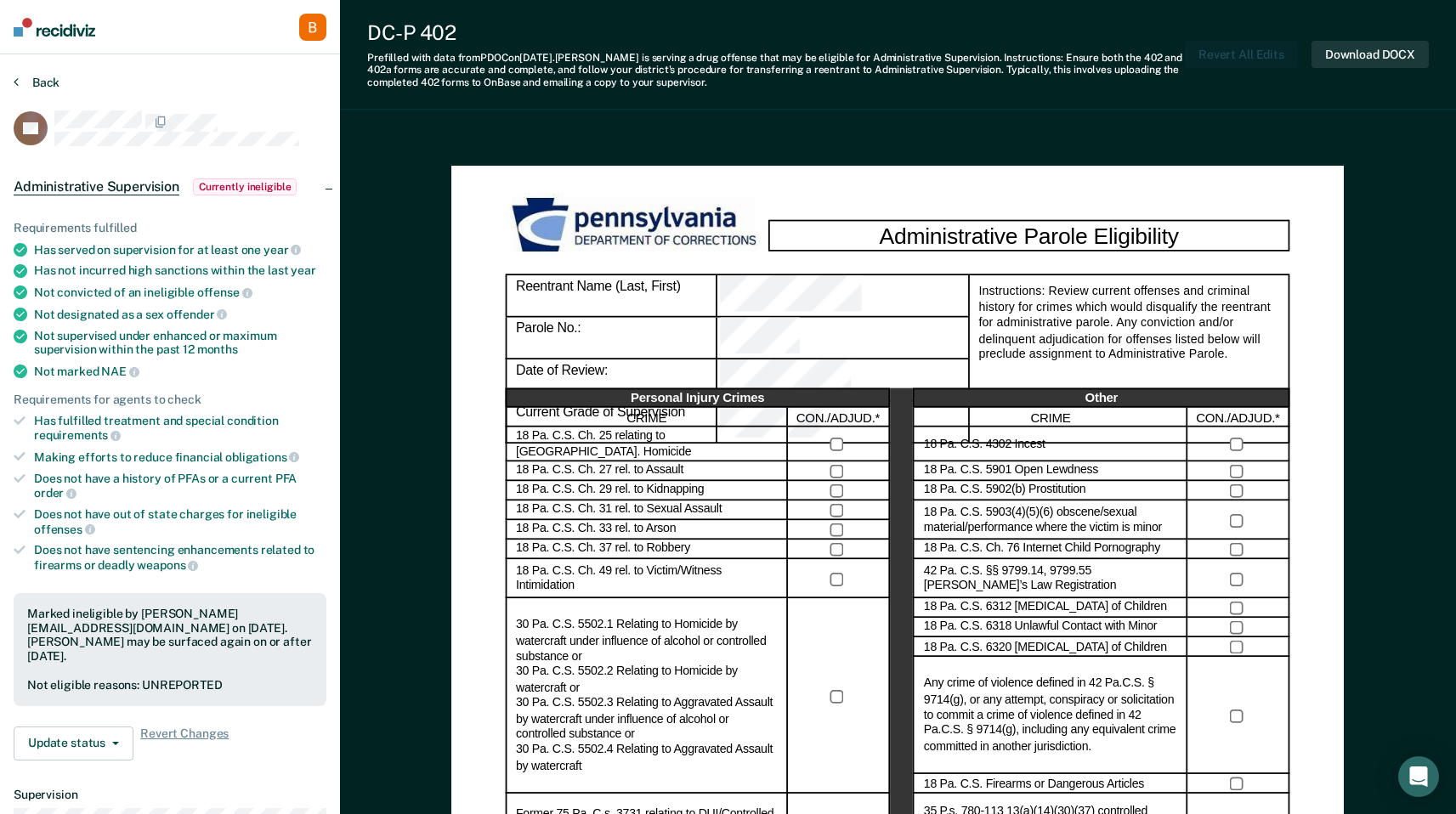
click at [28, 86] on button "Back" at bounding box center [36, 83] width 46 height 15
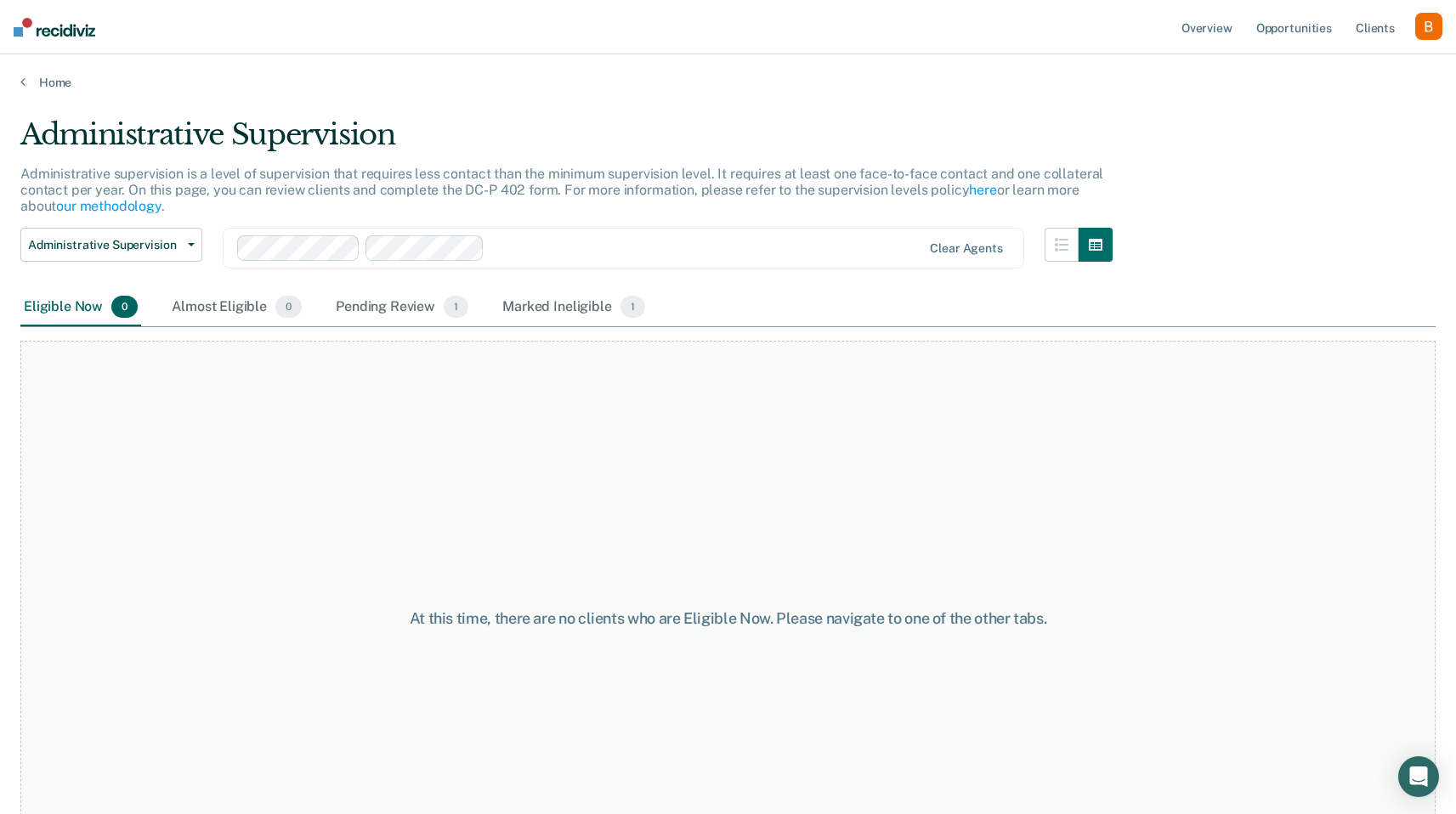
click at [1438, 31] on div "button" at bounding box center [1428, 26] width 28 height 28
click at [1371, 64] on link "Profile" at bounding box center [1360, 68] width 137 height 14
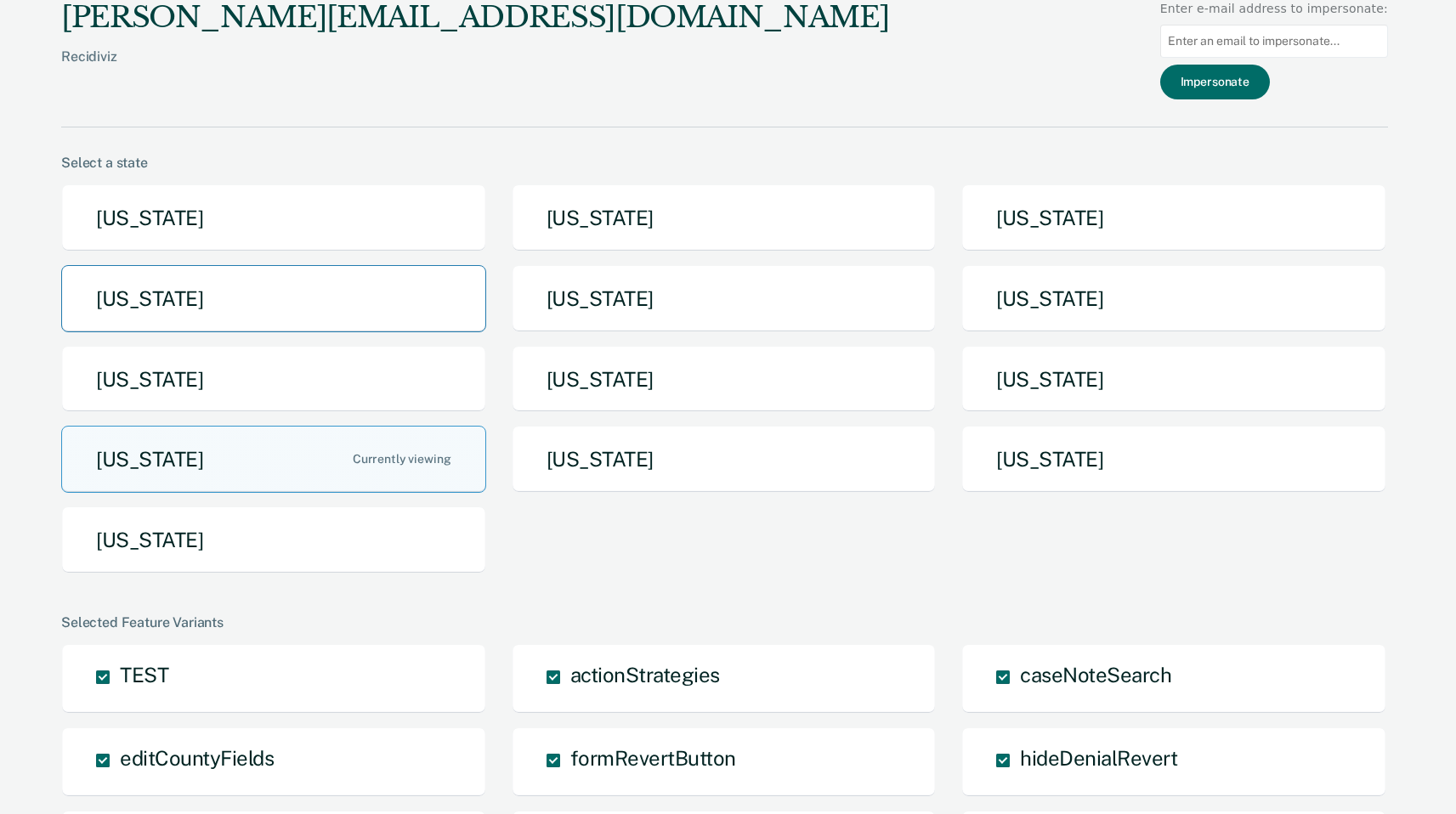
click at [333, 330] on button "[US_STATE]" at bounding box center [273, 298] width 425 height 67
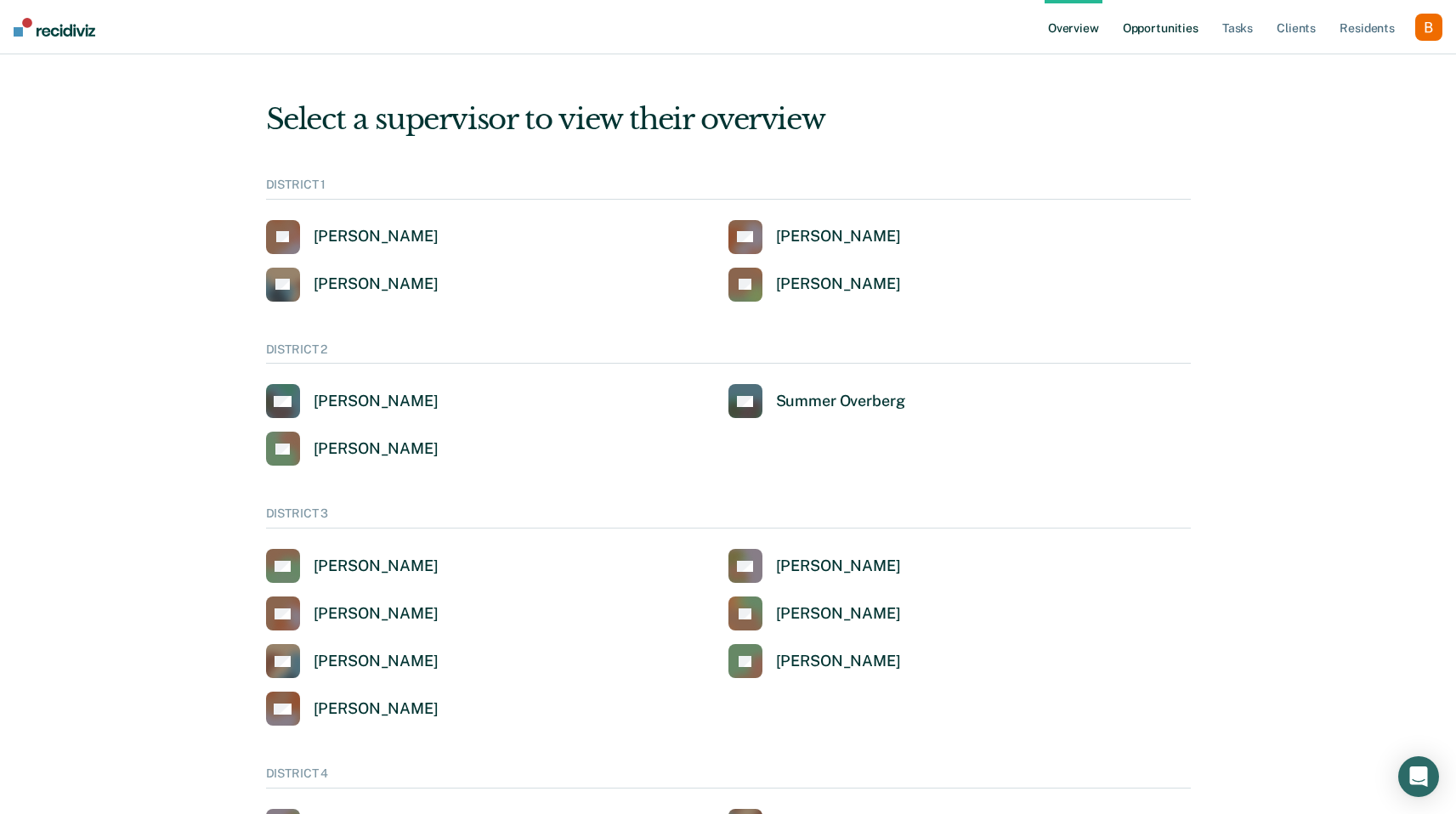
click at [1155, 22] on link "Opportunities" at bounding box center [1160, 27] width 83 height 54
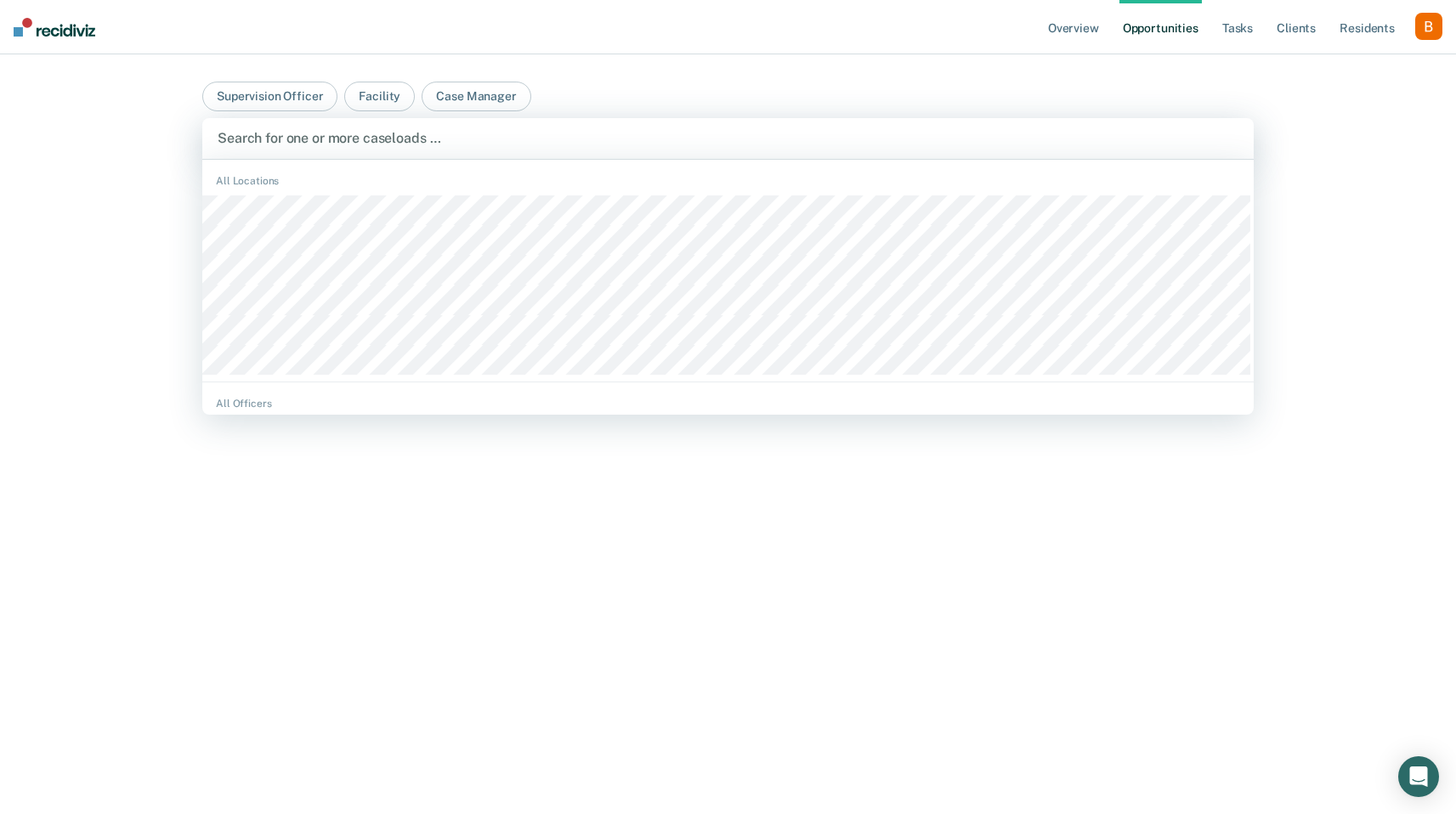
click at [835, 142] on div at bounding box center [727, 138] width 1020 height 20
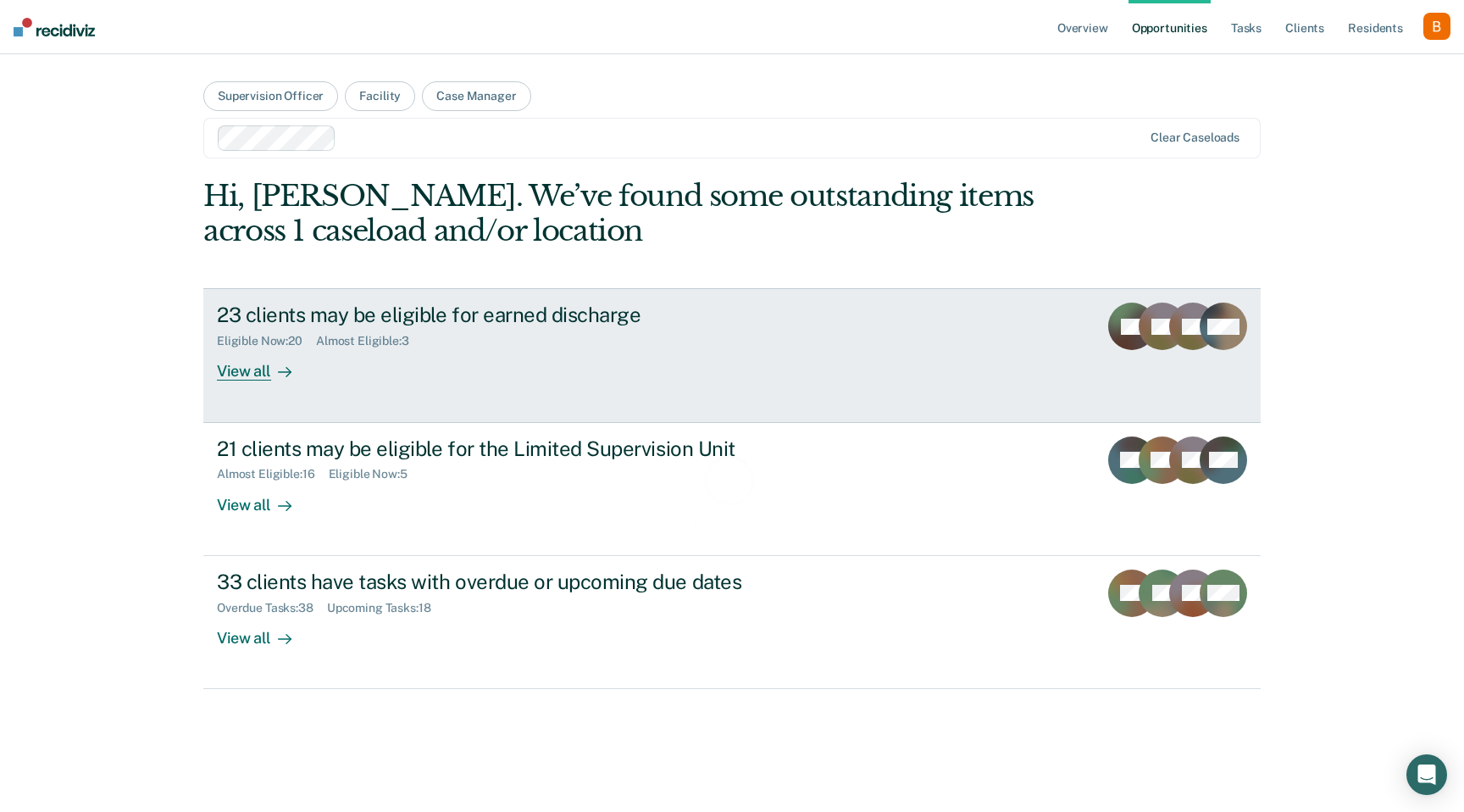
click at [320, 316] on div "23 clients may be eligible for earned discharge" at bounding box center [514, 315] width 595 height 25
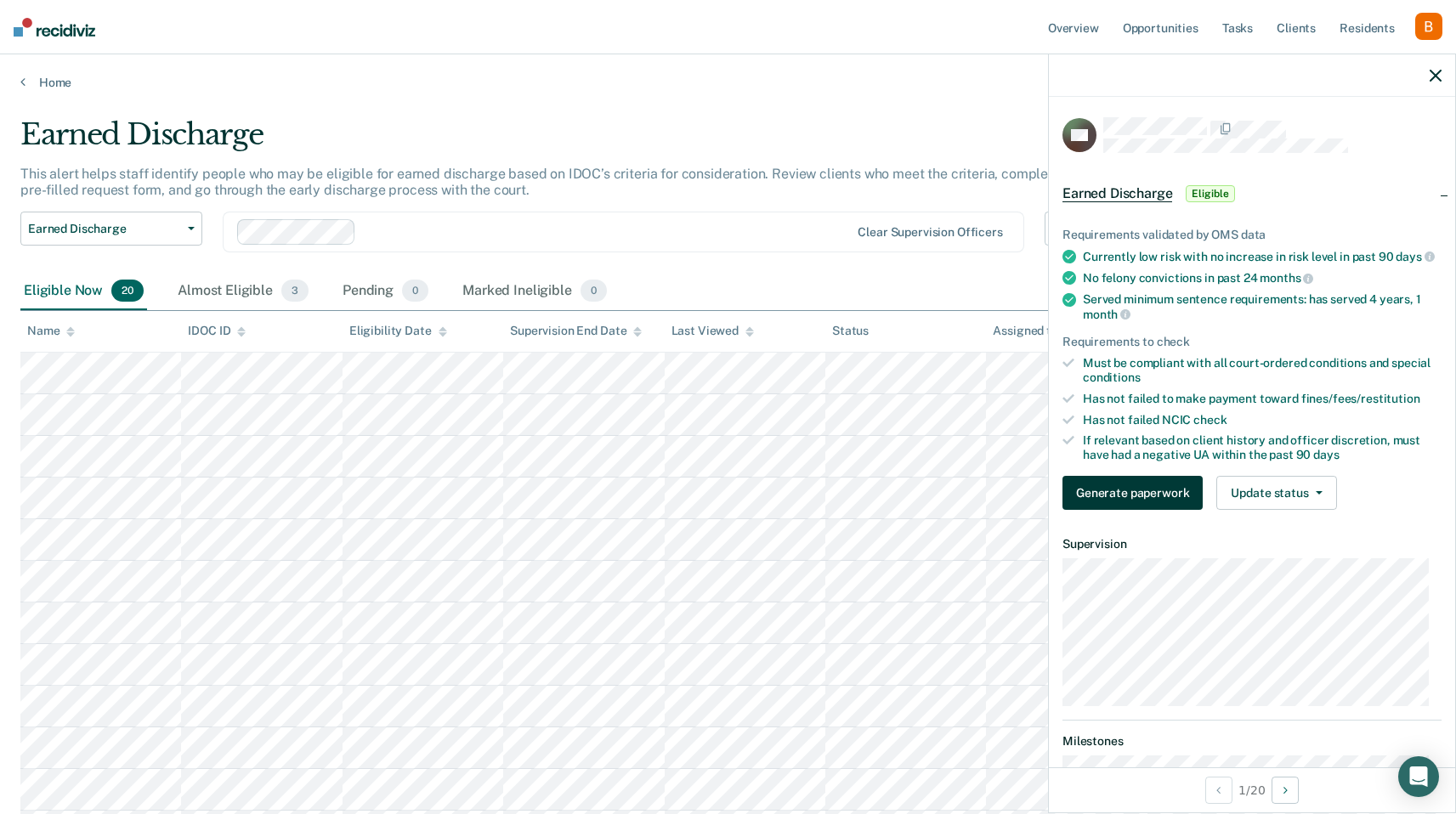
click at [1184, 509] on button "Generate paperwork" at bounding box center [1132, 492] width 140 height 34
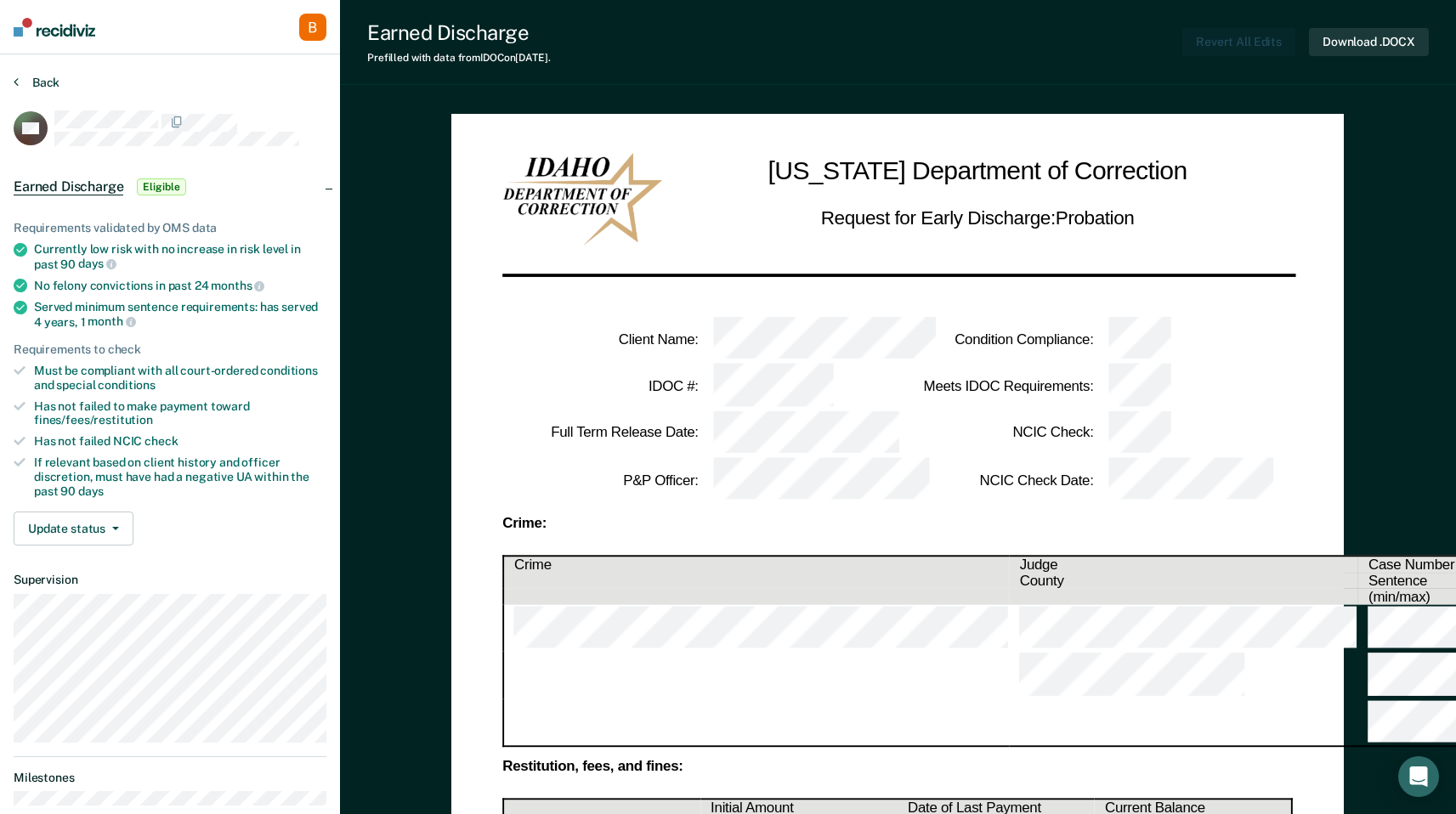
click at [34, 77] on button "Back" at bounding box center [36, 83] width 46 height 15
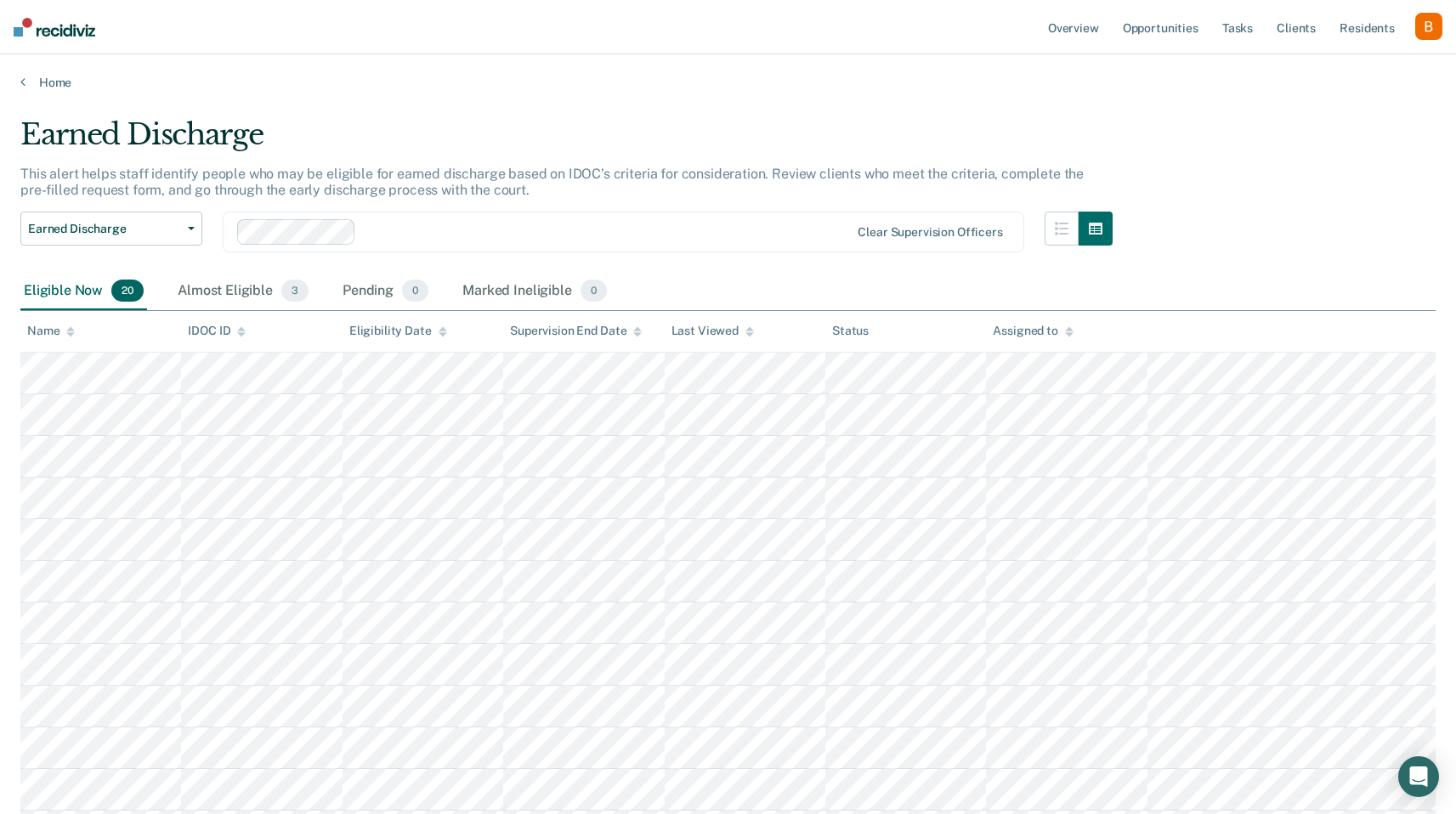
click at [1427, 20] on div "button" at bounding box center [1428, 26] width 28 height 28
click at [1367, 65] on link "Profile" at bounding box center [1356, 68] width 144 height 14
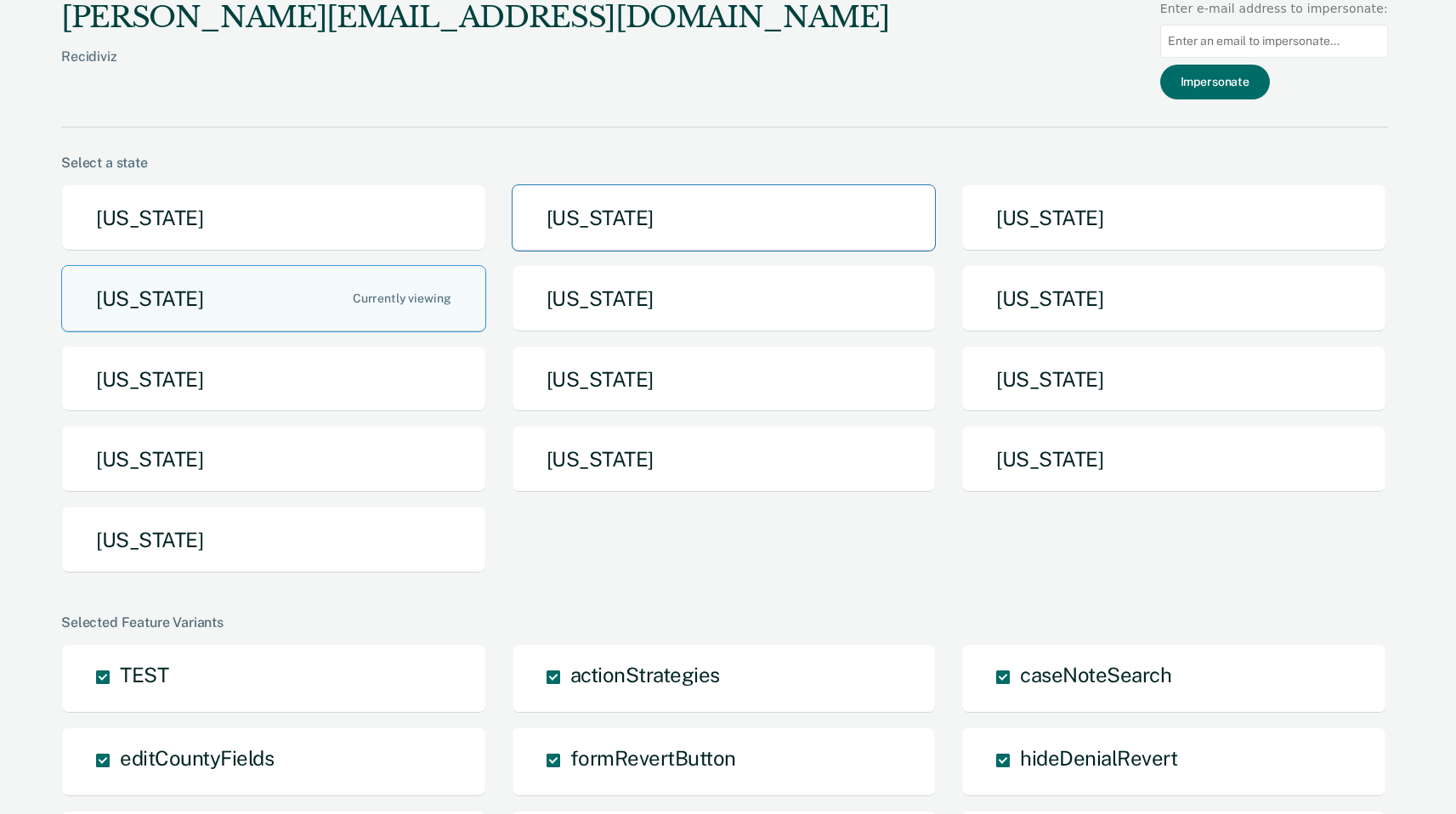
click at [556, 200] on button "[US_STATE]" at bounding box center [724, 217] width 425 height 67
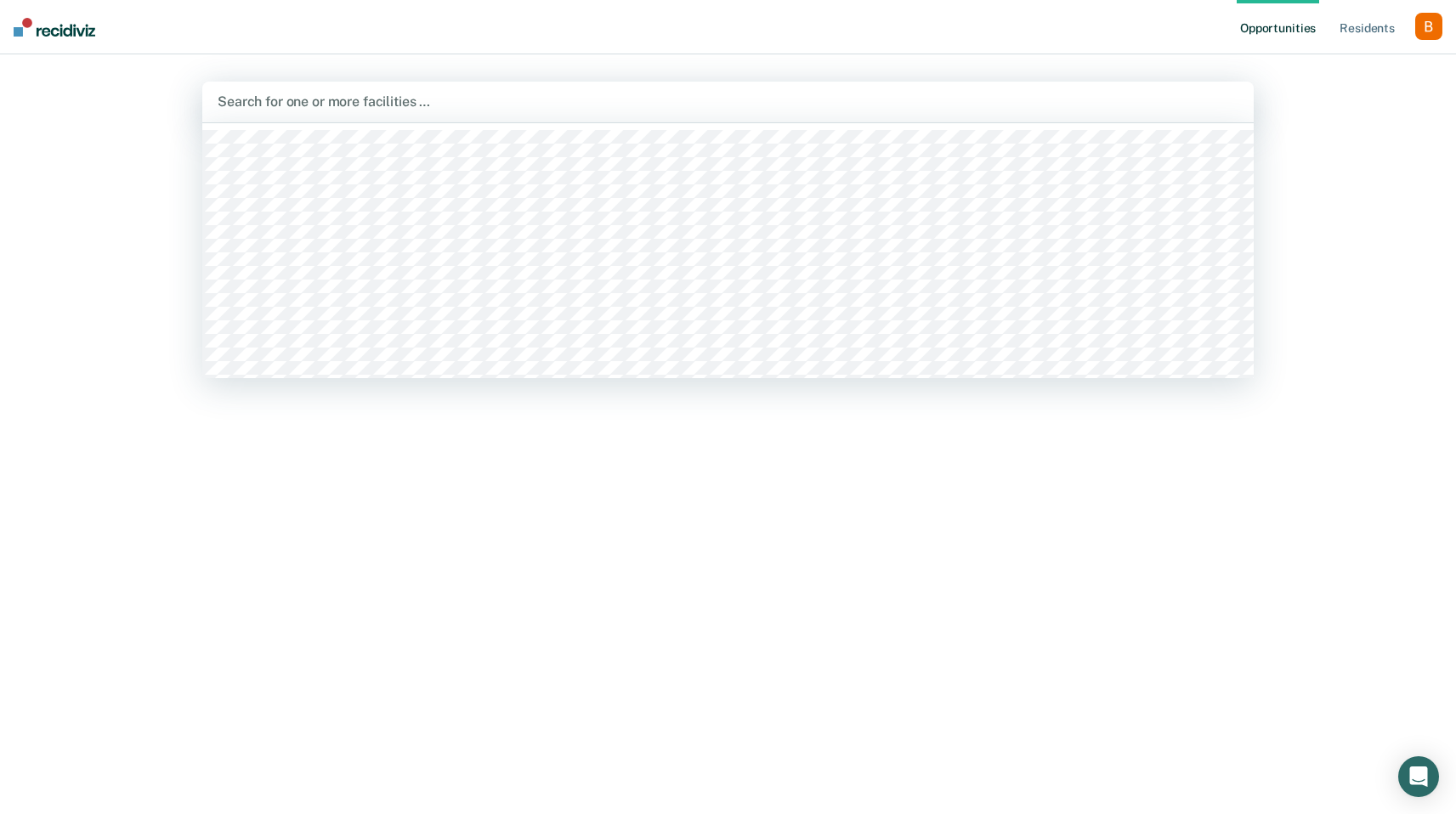
click at [713, 94] on div at bounding box center [727, 102] width 1020 height 20
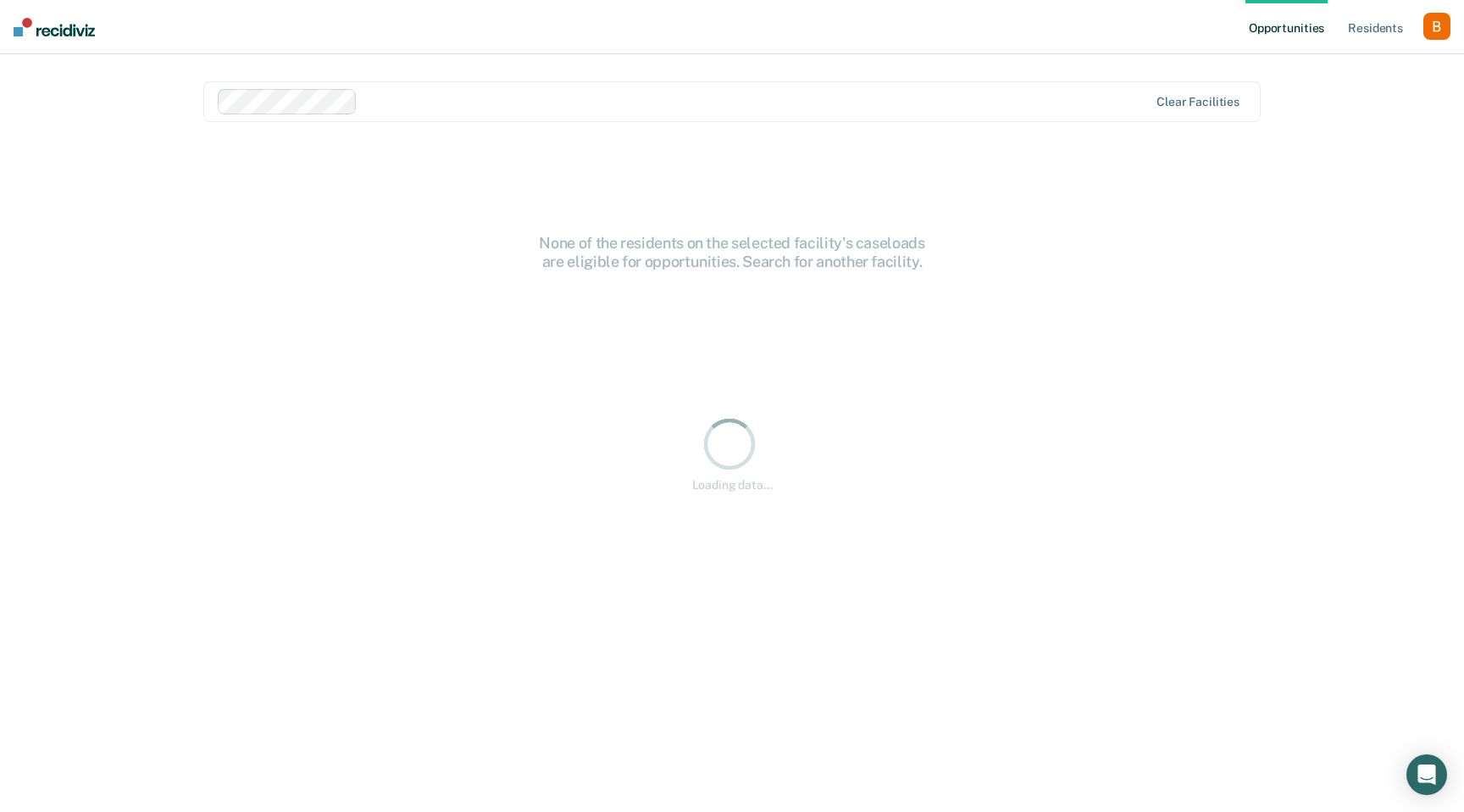
click at [535, 105] on div at bounding box center [756, 101] width 785 height 20
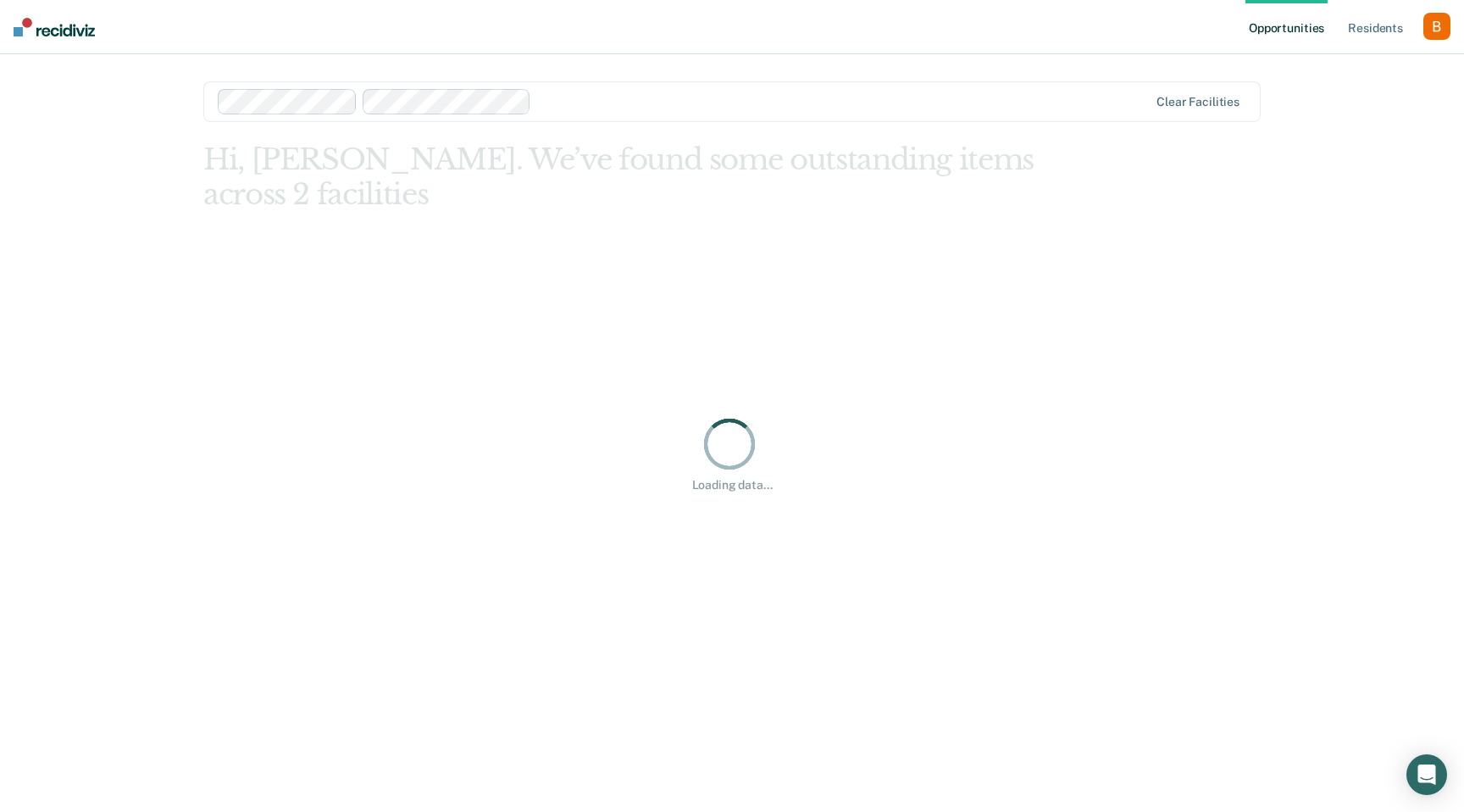
click at [250, 339] on div "Loading data..." at bounding box center [732, 452] width 1057 height 622
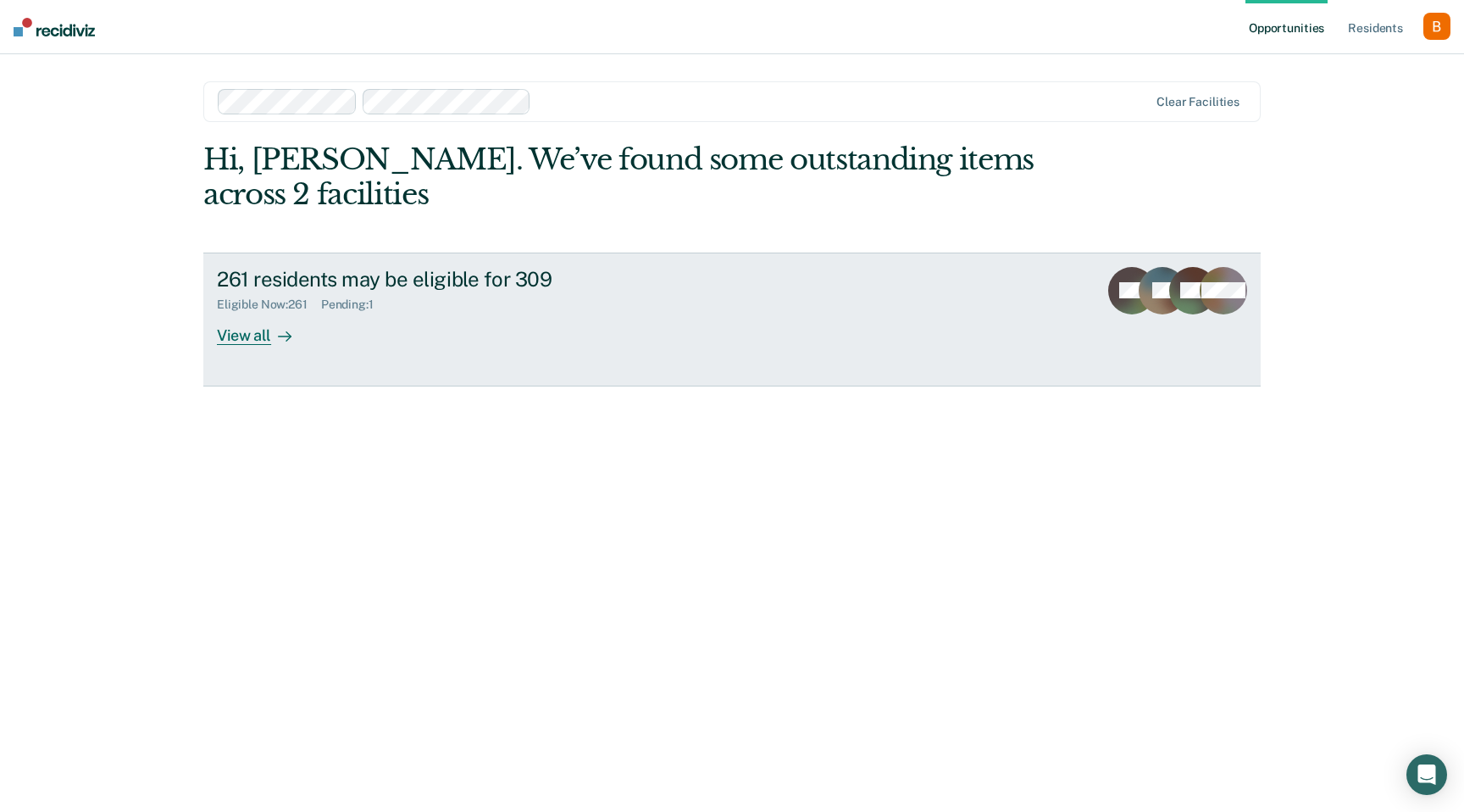
click at [281, 344] on div at bounding box center [280, 335] width 20 height 20
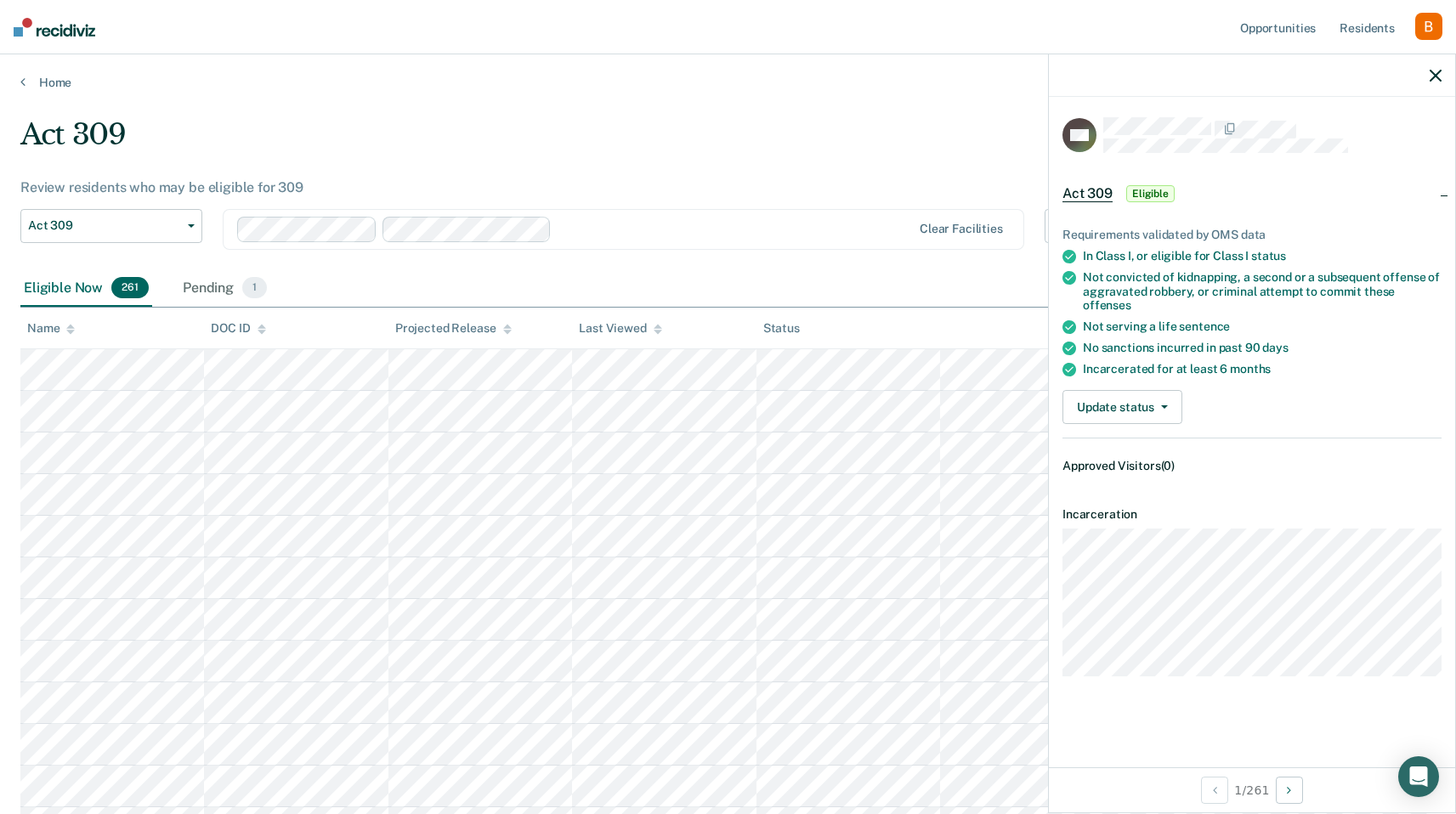
click at [1437, 76] on icon "button" at bounding box center [1435, 75] width 12 height 12
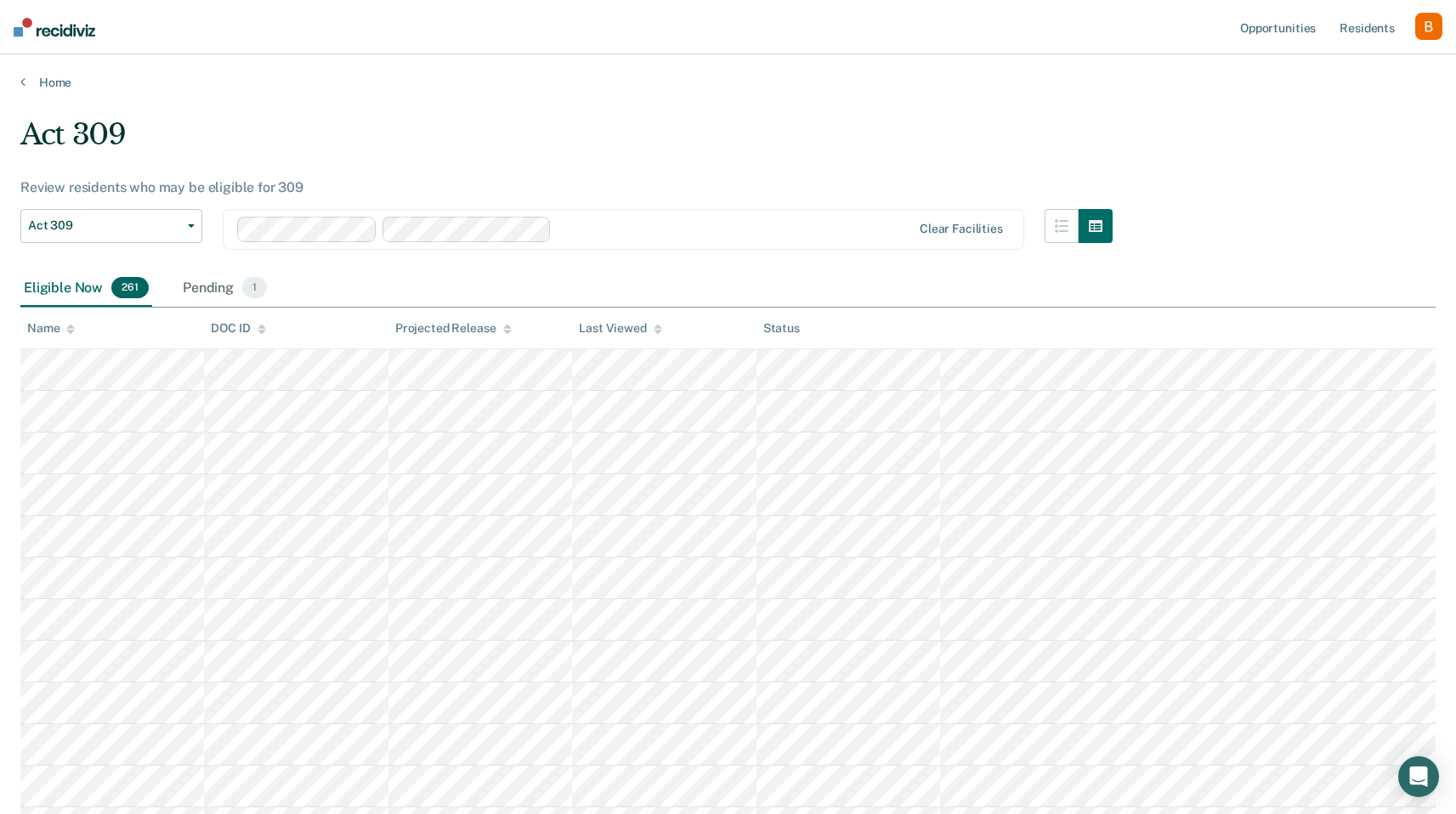
click at [1432, 28] on div "button" at bounding box center [1428, 26] width 28 height 28
click at [1311, 65] on link "Profile" at bounding box center [1360, 68] width 137 height 14
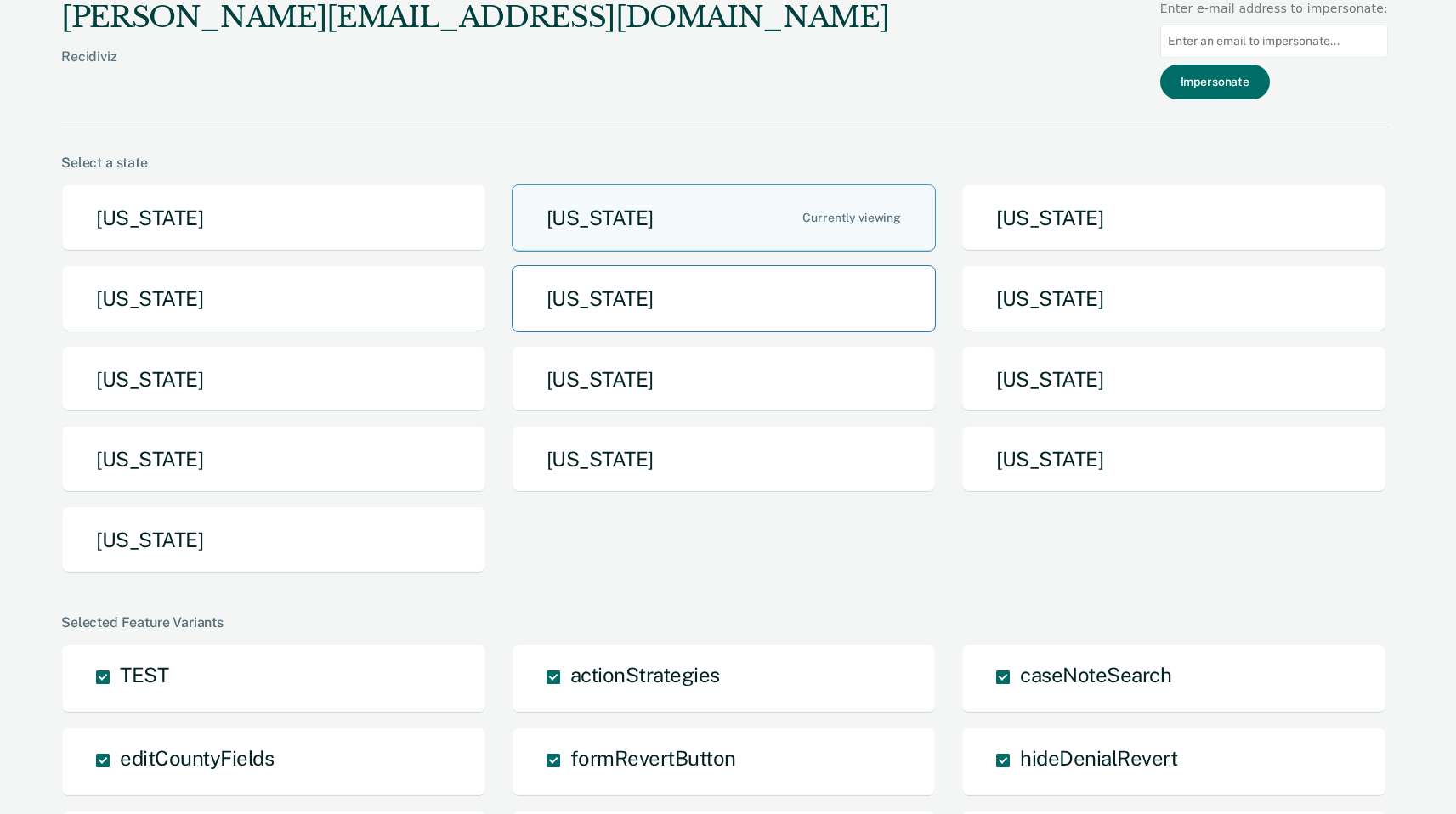
click at [933, 308] on button "[US_STATE]" at bounding box center [724, 298] width 425 height 67
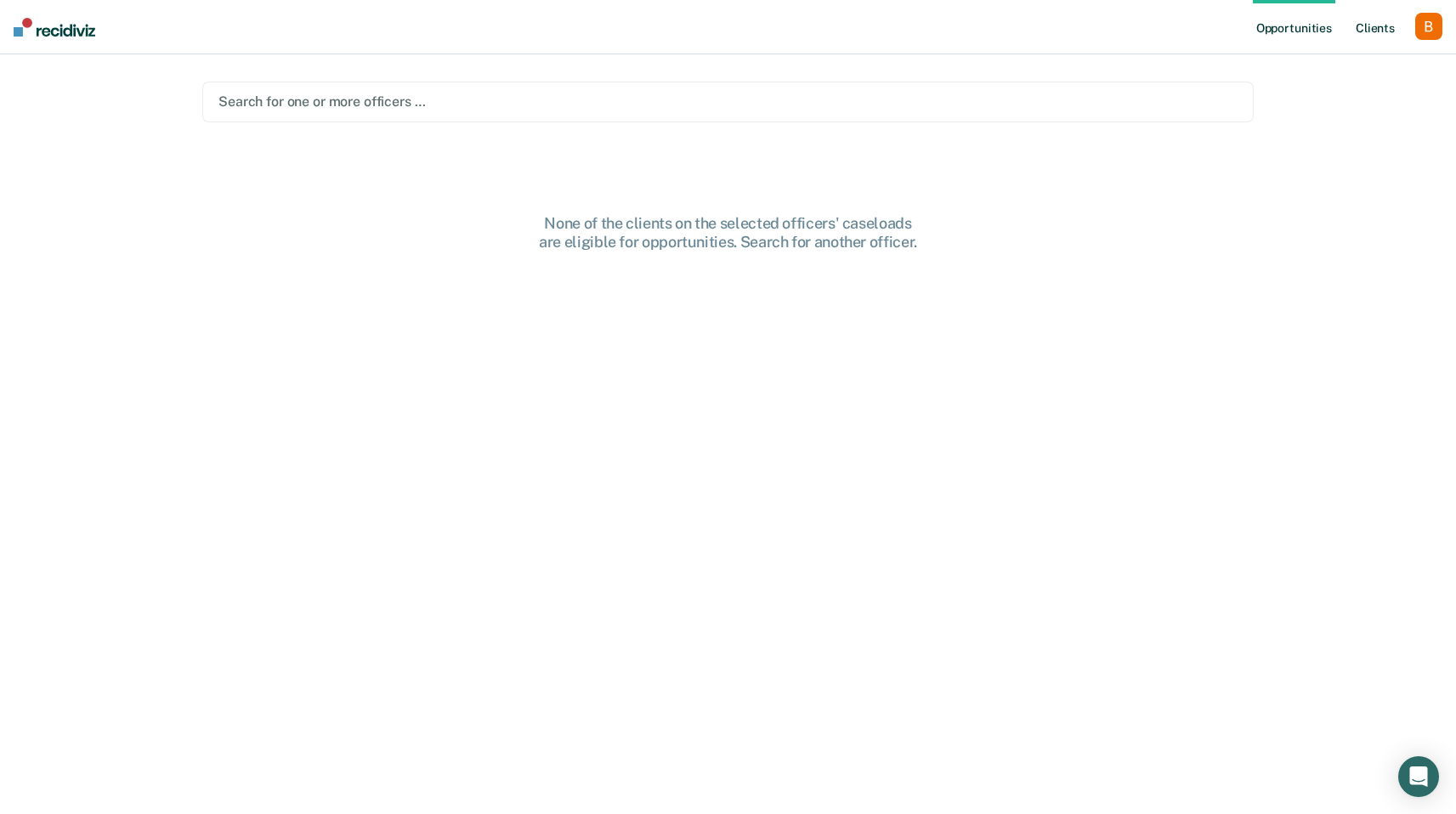
click at [1368, 15] on link "Client s" at bounding box center [1374, 27] width 46 height 54
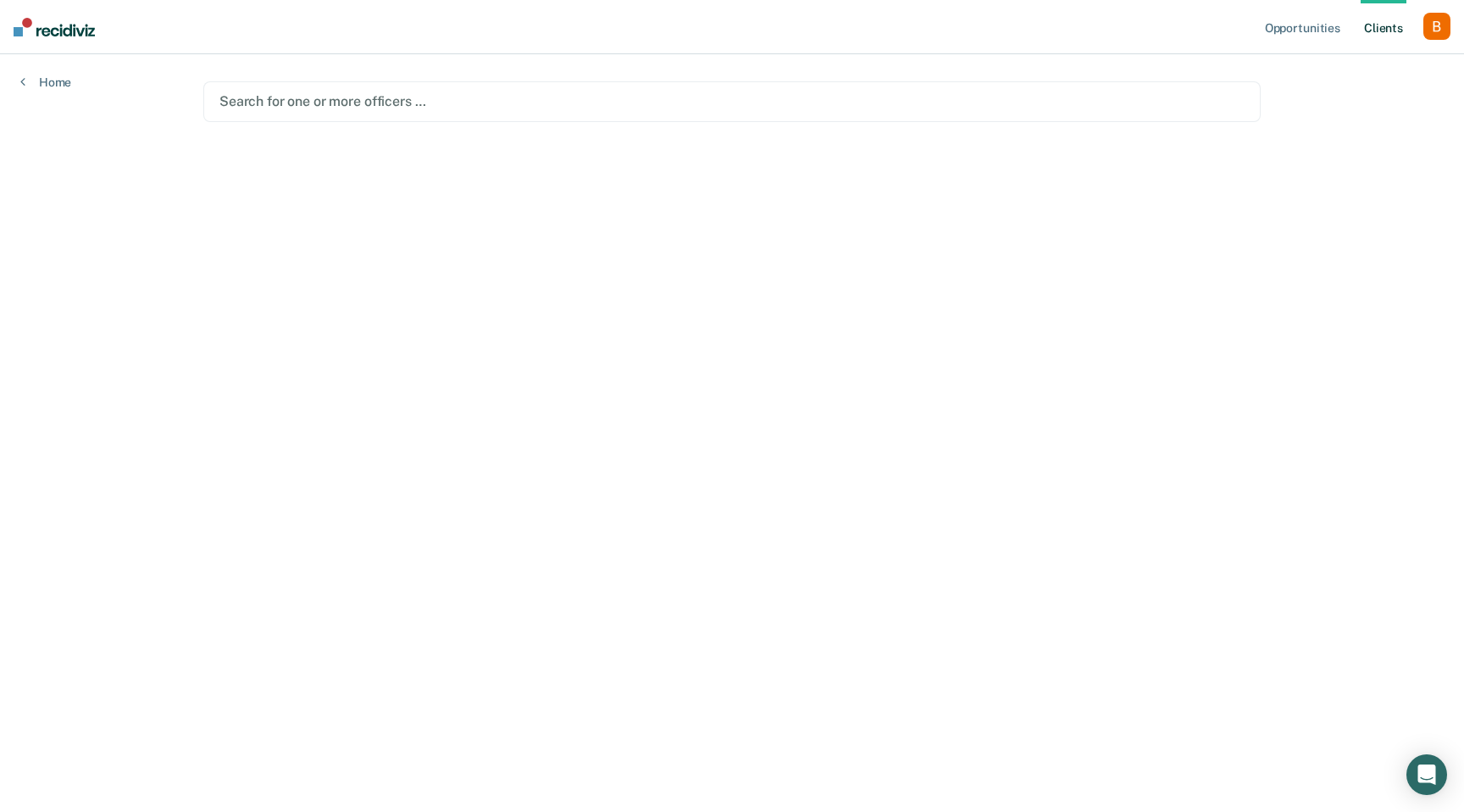
click at [537, 96] on div at bounding box center [732, 101] width 1025 height 20
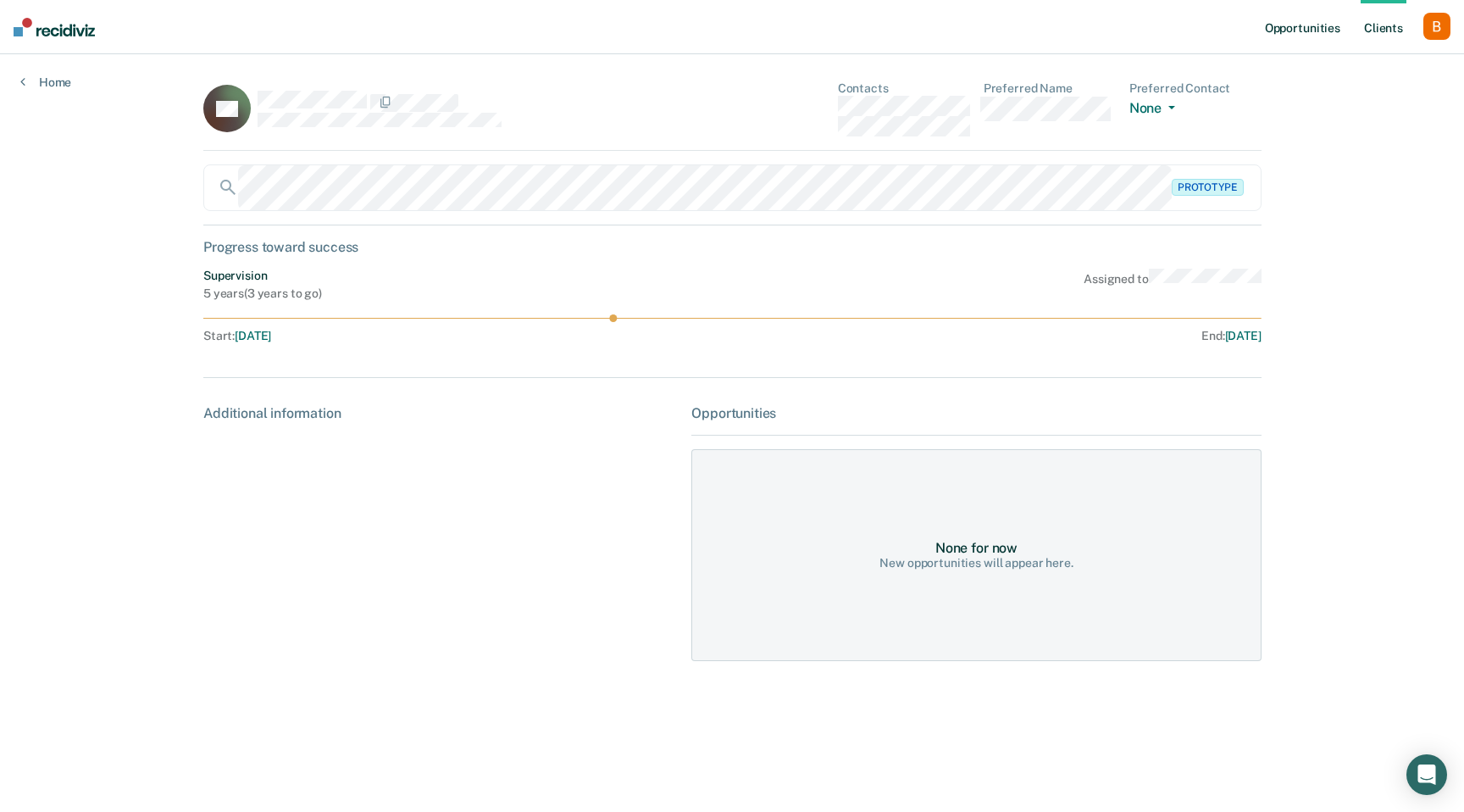
click at [1296, 27] on link "Opportunities" at bounding box center [1302, 26] width 82 height 54
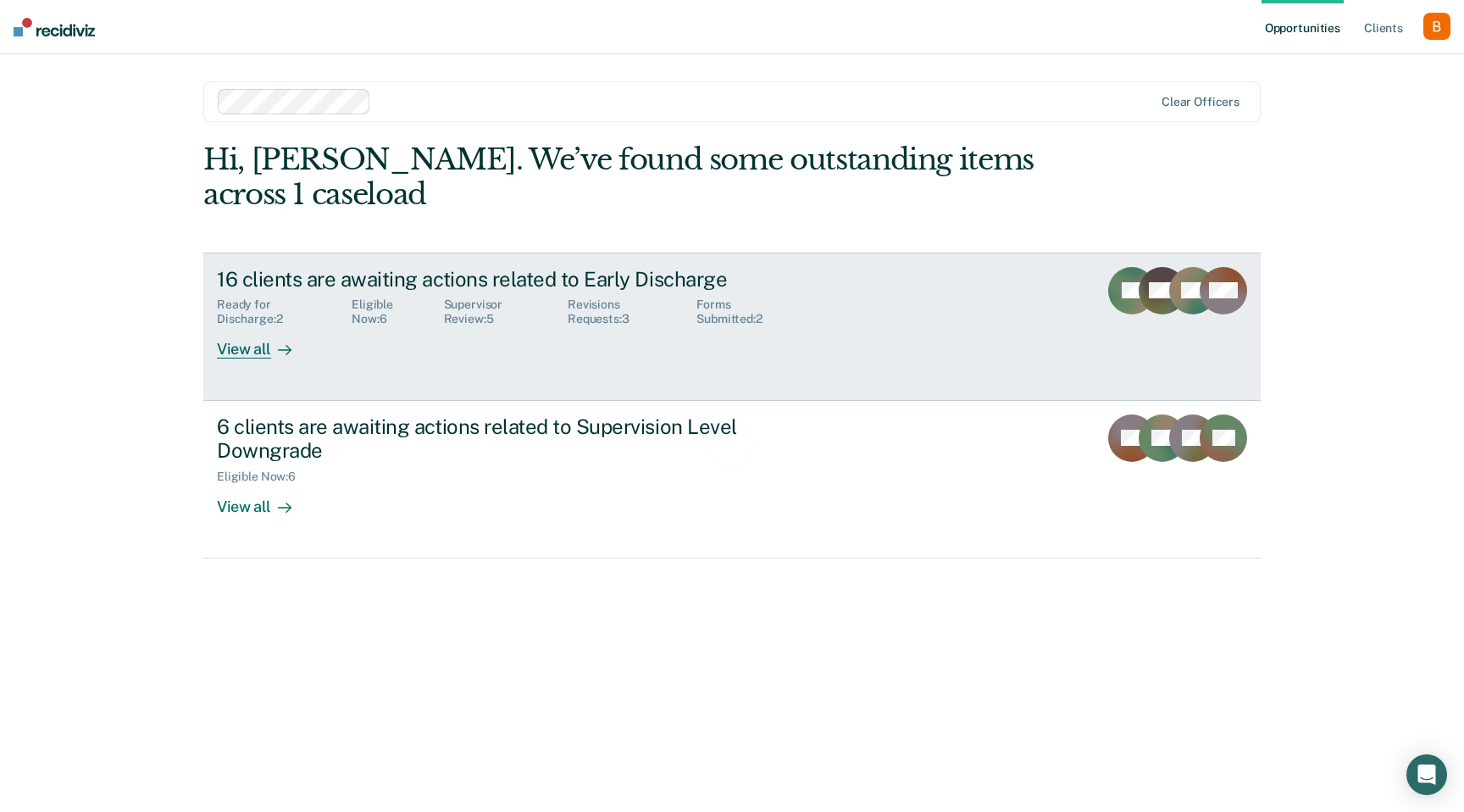
click at [421, 274] on div "16 clients are awaiting actions related to Early Discharge" at bounding box center [514, 279] width 595 height 25
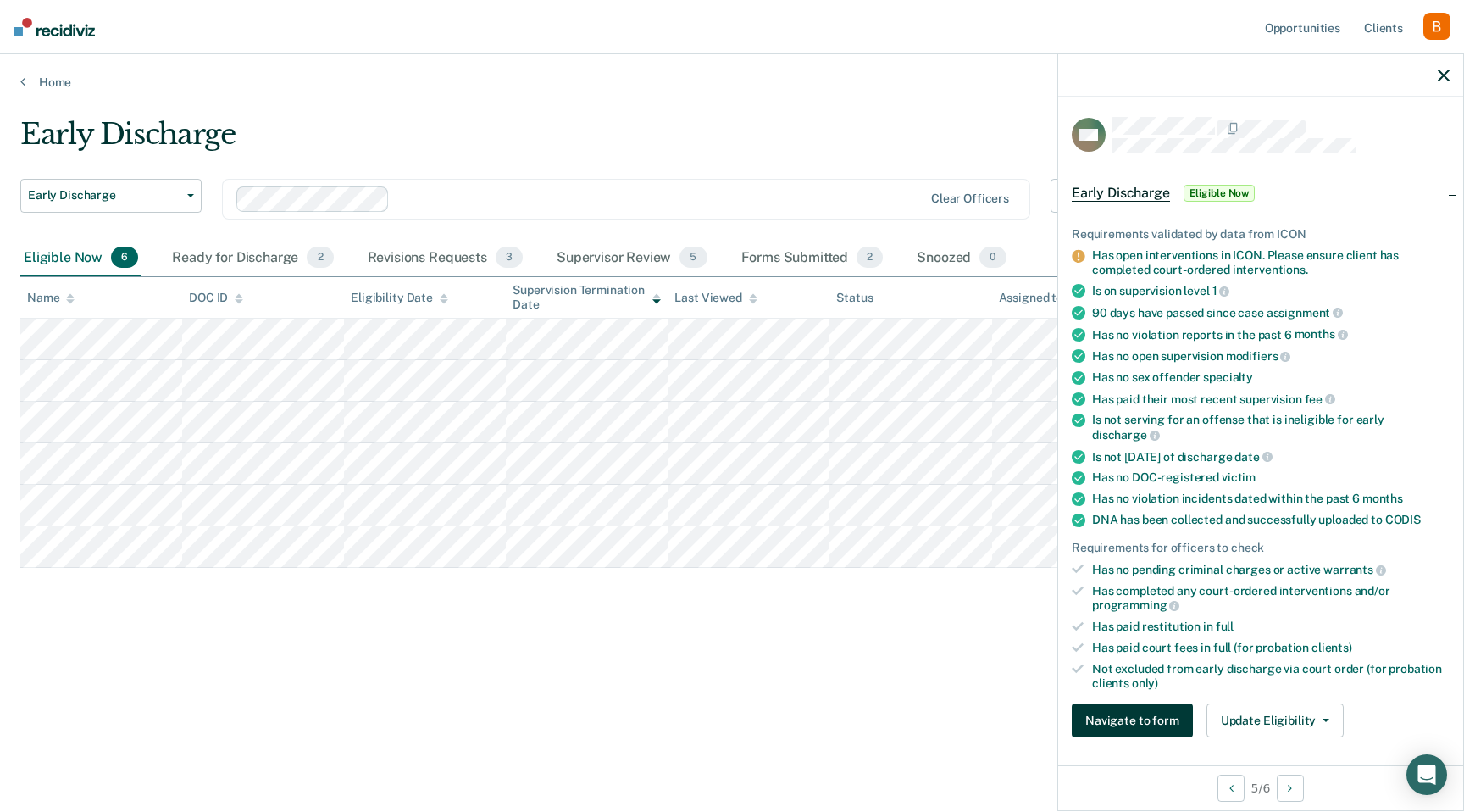
click at [1145, 709] on button "Navigate to form" at bounding box center [1133, 720] width 121 height 34
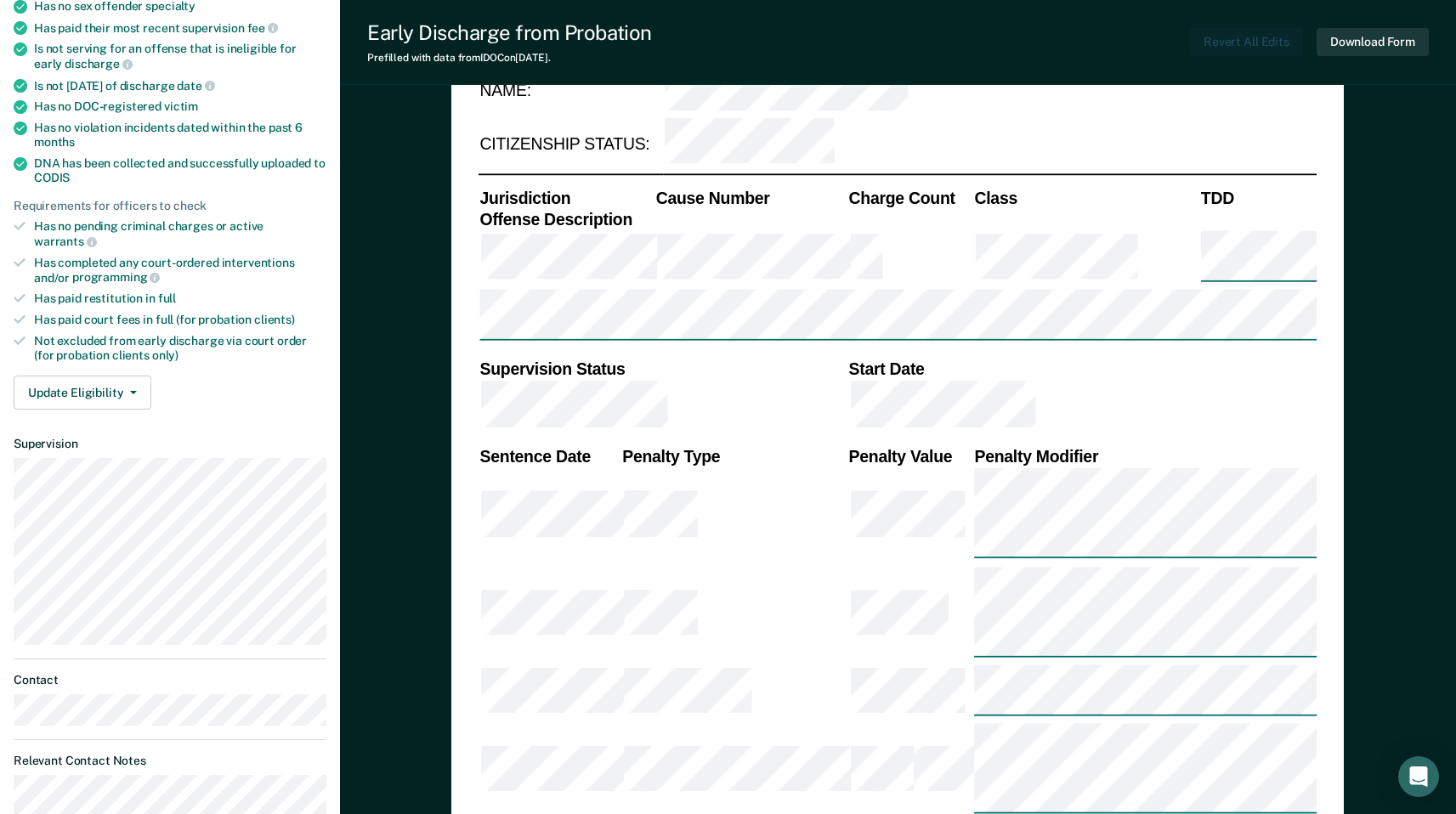
scroll to position [365, 0]
click at [1355, 43] on button "Download Form" at bounding box center [1372, 43] width 112 height 28
type textarea "x"
